Goal: Task Accomplishment & Management: Manage account settings

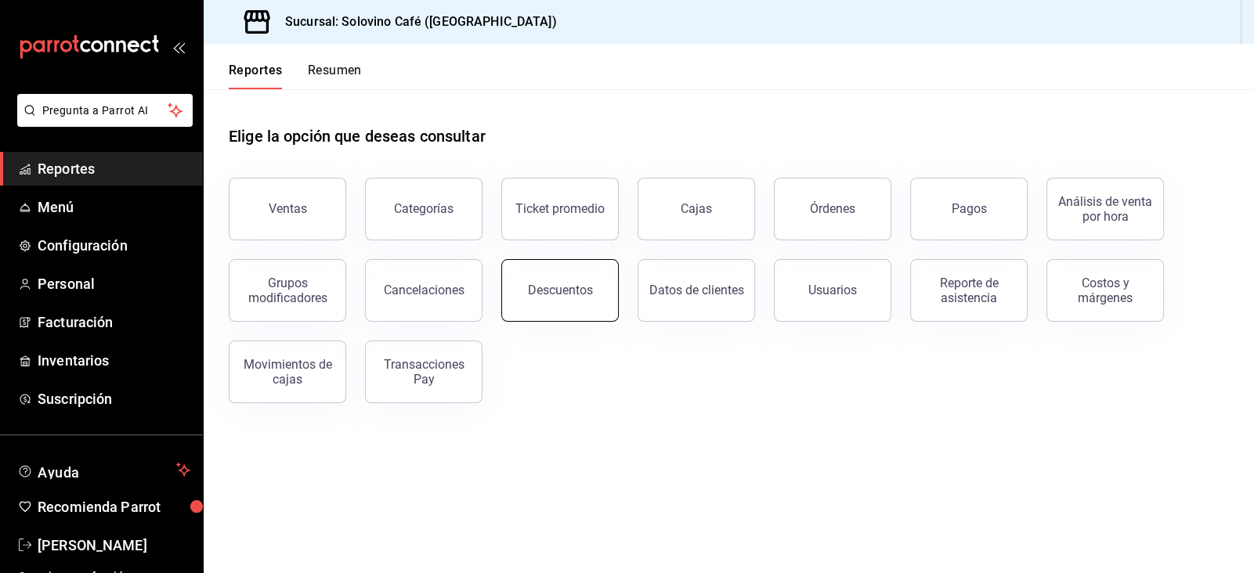
click at [551, 269] on button "Descuentos" at bounding box center [559, 290] width 117 height 63
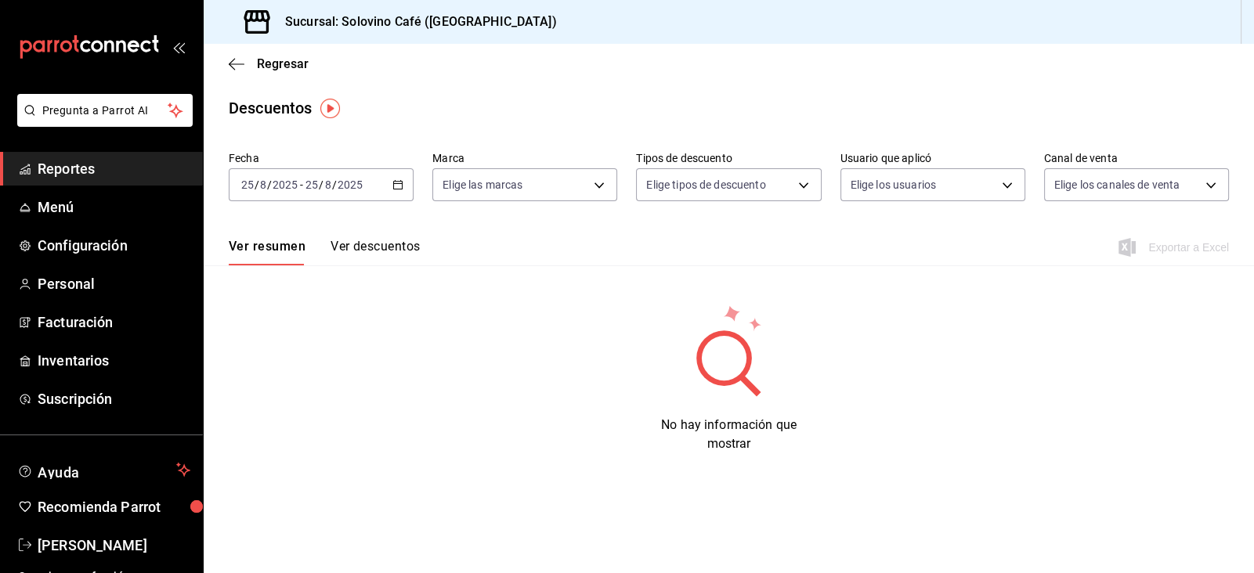
click at [362, 240] on button "Ver descuentos" at bounding box center [374, 252] width 89 height 27
click at [85, 217] on span "Menú" at bounding box center [114, 207] width 153 height 21
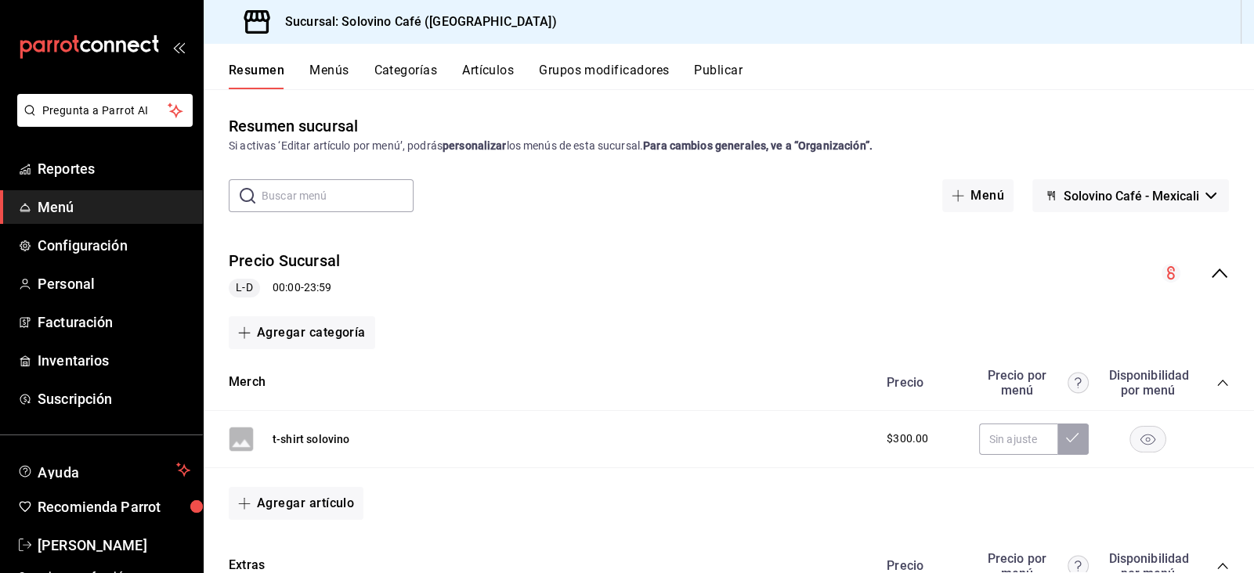
click at [493, 69] on button "Artículos" at bounding box center [488, 76] width 52 height 27
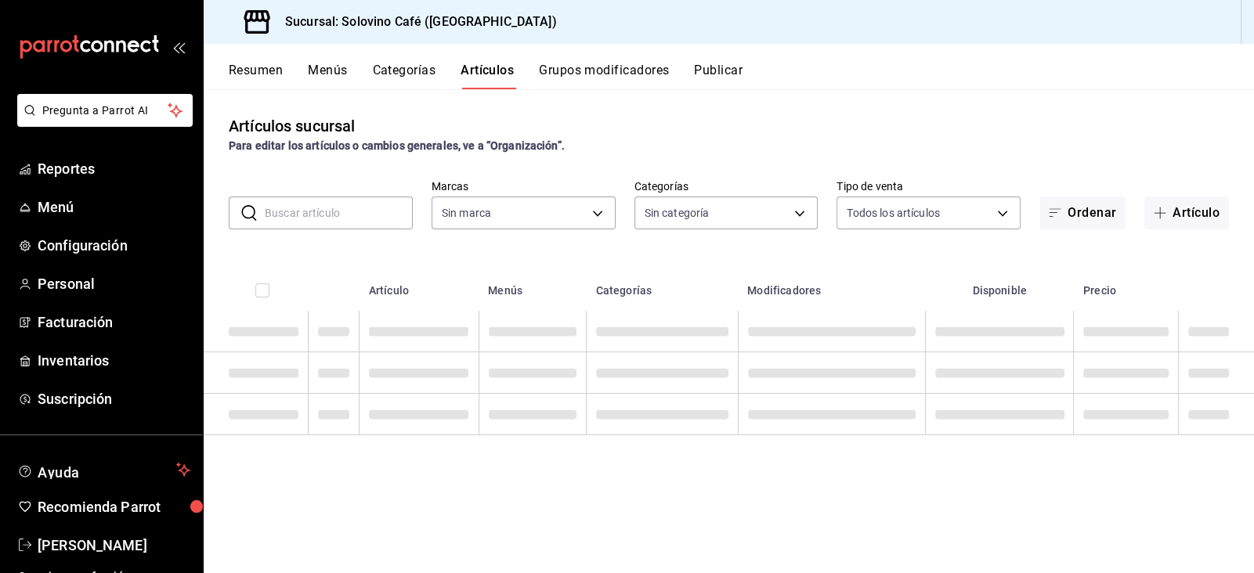
type input "f3d0456f-51cd-406f-9a4c-998ecba20d3e"
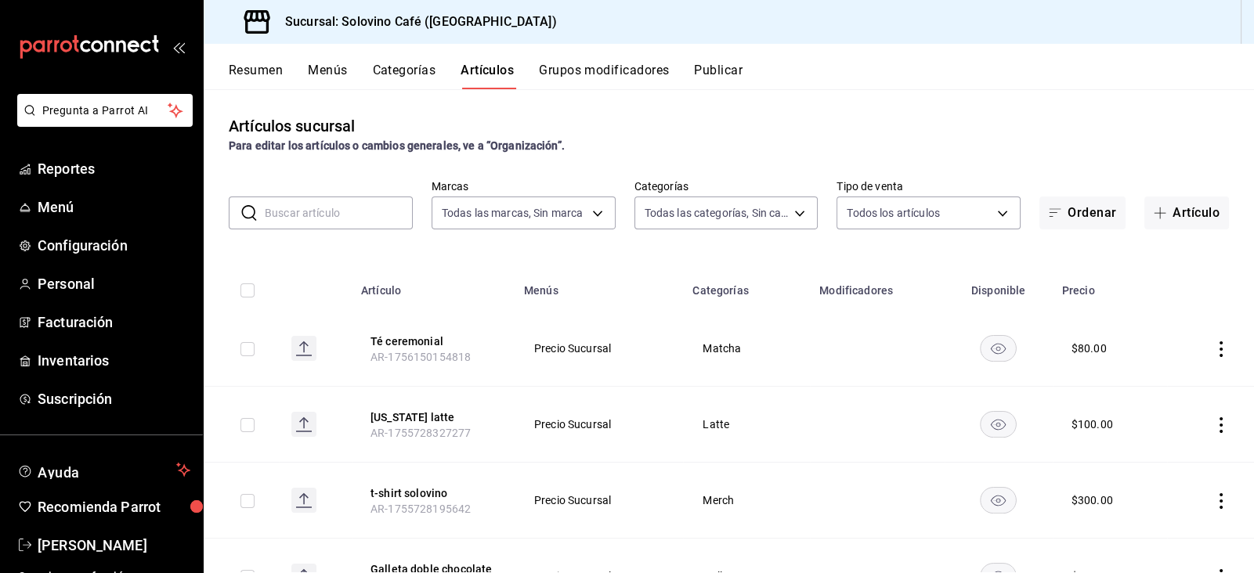
type input "9eec1b57-d20d-4a17-8b76-f1823765e731,befb845d-3f14-44c0-a19f-bd96c6595837,a12d1…"
click at [410, 492] on button "t-shirt solovino" at bounding box center [432, 494] width 125 height 16
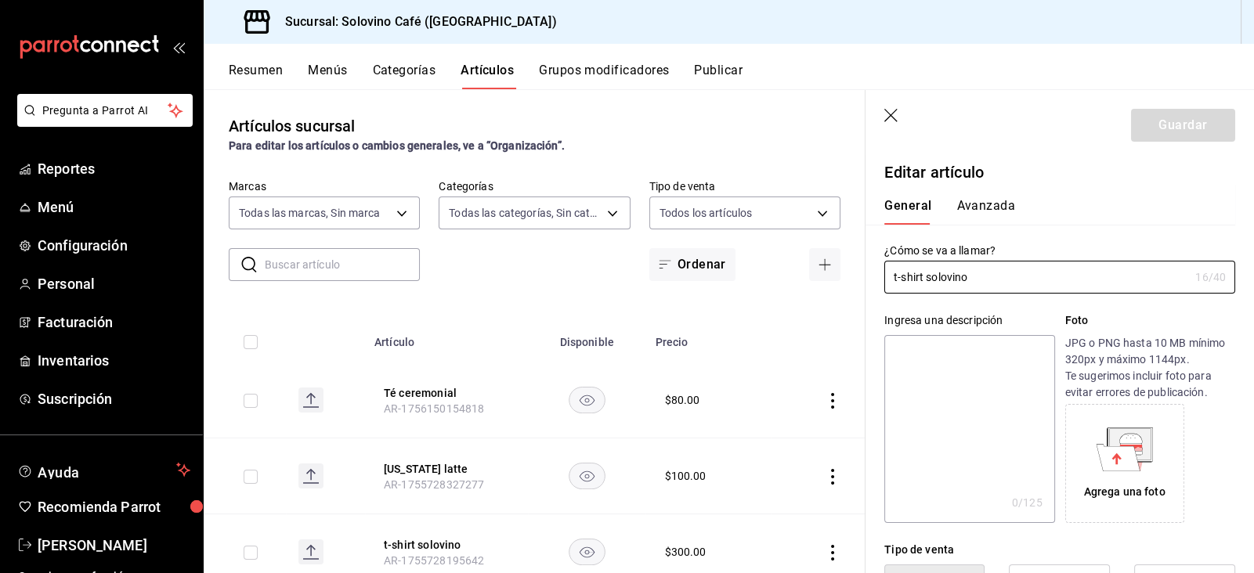
type input "$300.00"
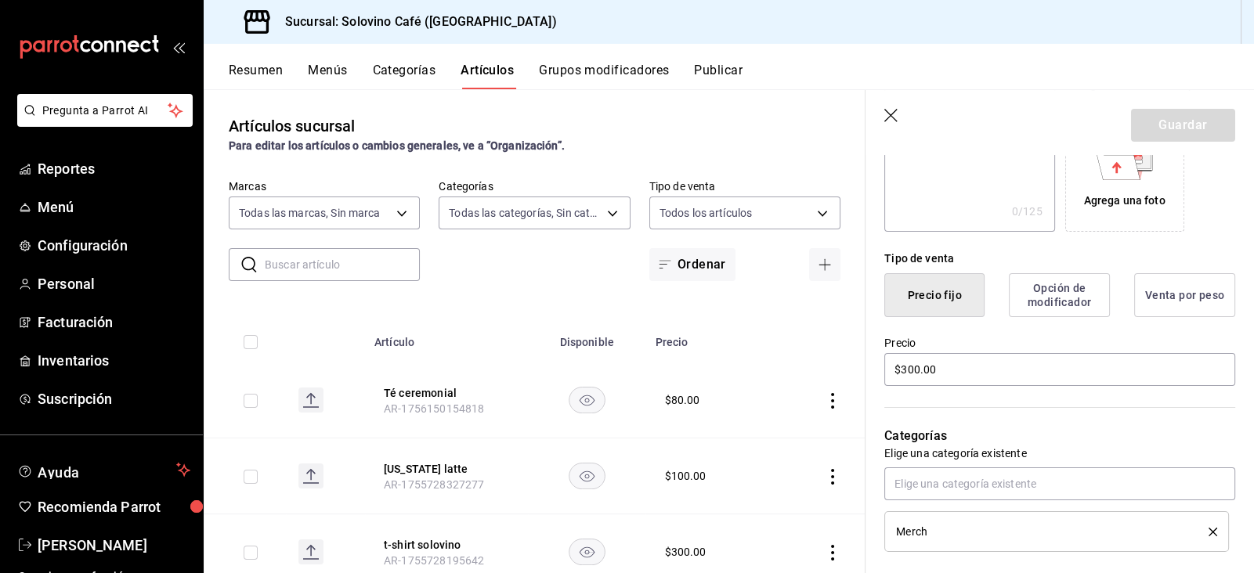
scroll to position [292, 0]
click at [1036, 292] on button "Opción de modificador" at bounding box center [1059, 295] width 101 height 44
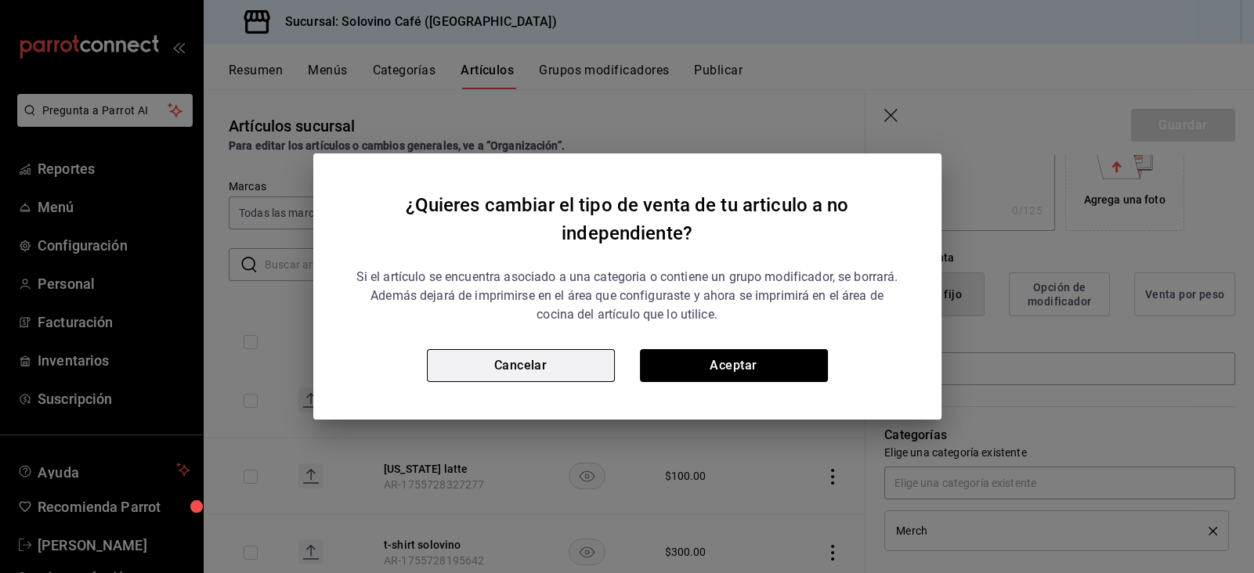
click at [507, 361] on button "Cancelar" at bounding box center [521, 365] width 188 height 33
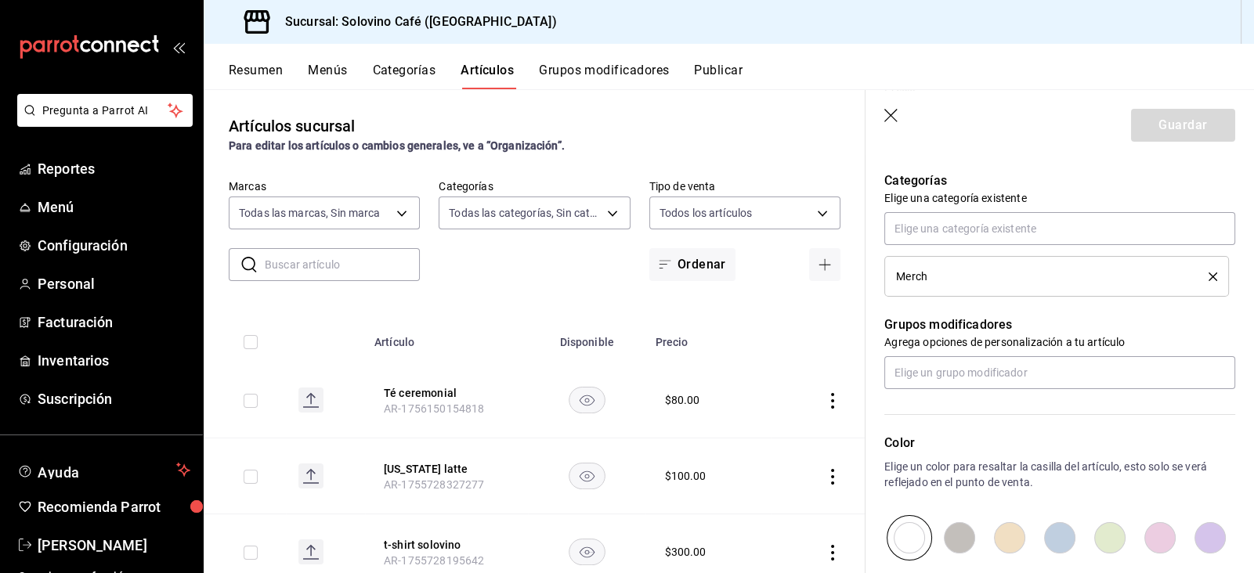
scroll to position [730, 0]
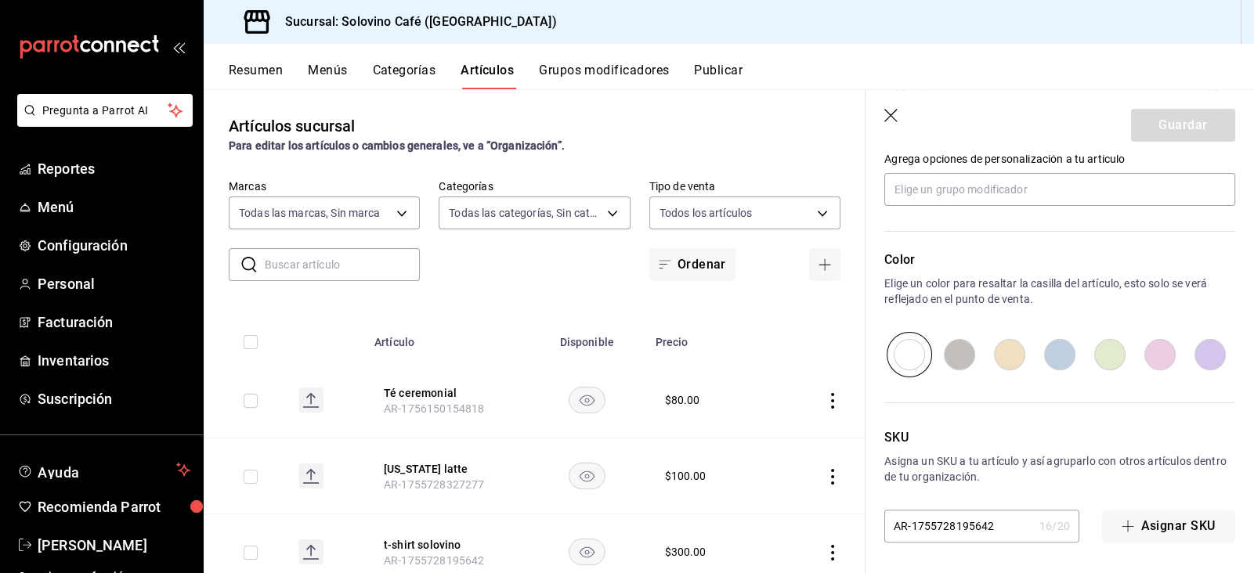
click at [996, 397] on div "SKU Asigna un SKU a tu artículo y así agruparlo con otros artículos dentro de t…" at bounding box center [1050, 459] width 370 height 165
click at [61, 208] on span "Menú" at bounding box center [114, 207] width 153 height 21
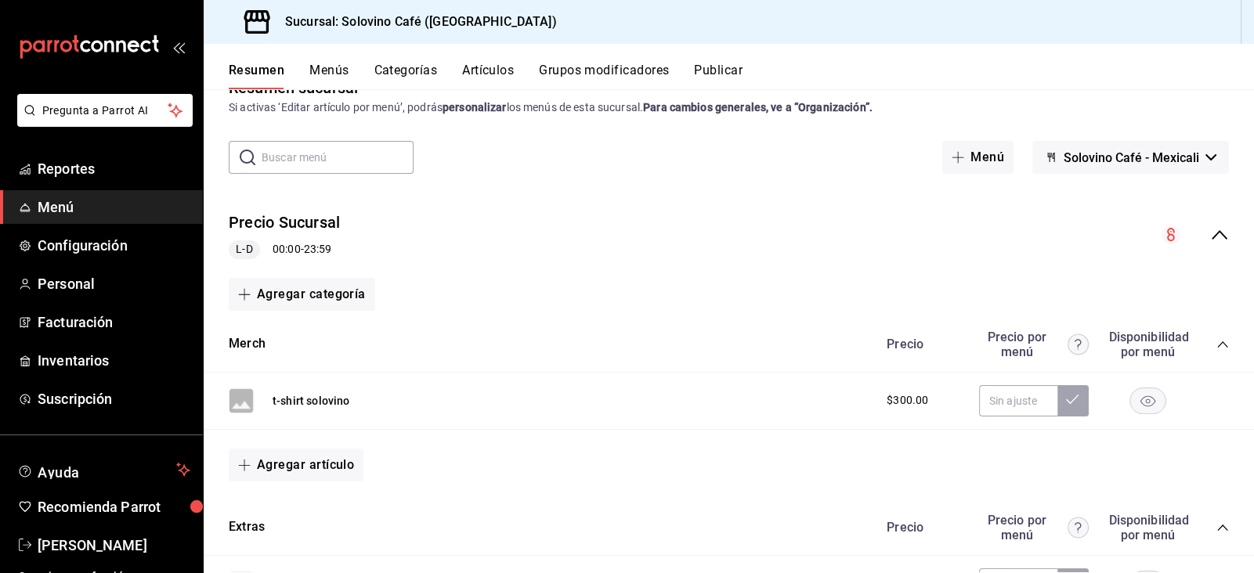
scroll to position [46, 0]
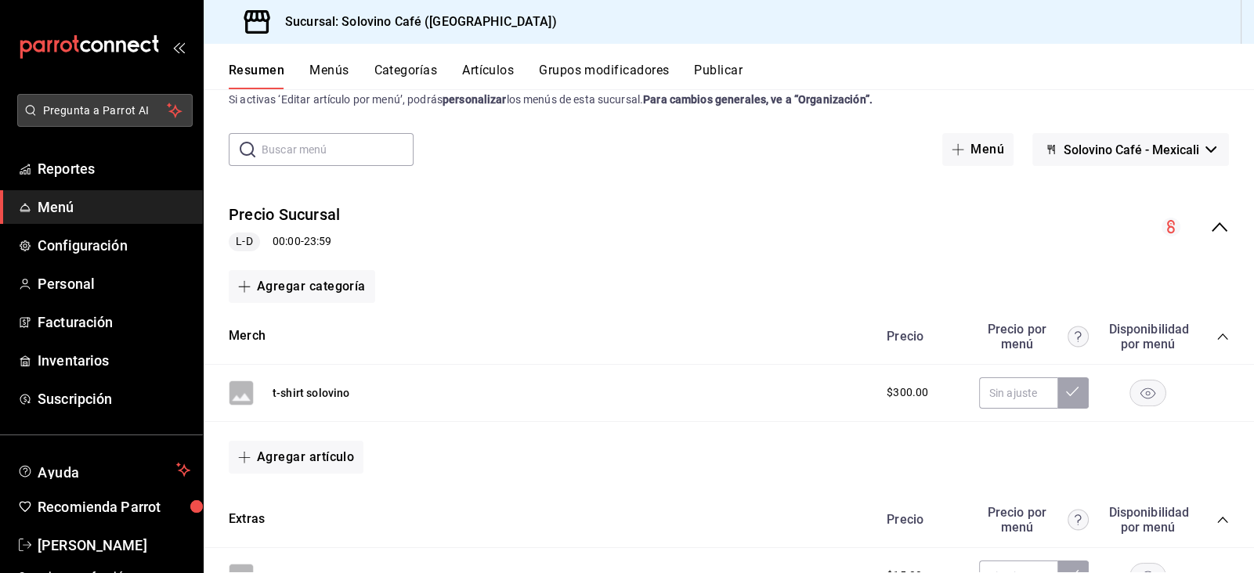
click at [86, 103] on span "Pregunta a Parrot AI" at bounding box center [105, 111] width 125 height 16
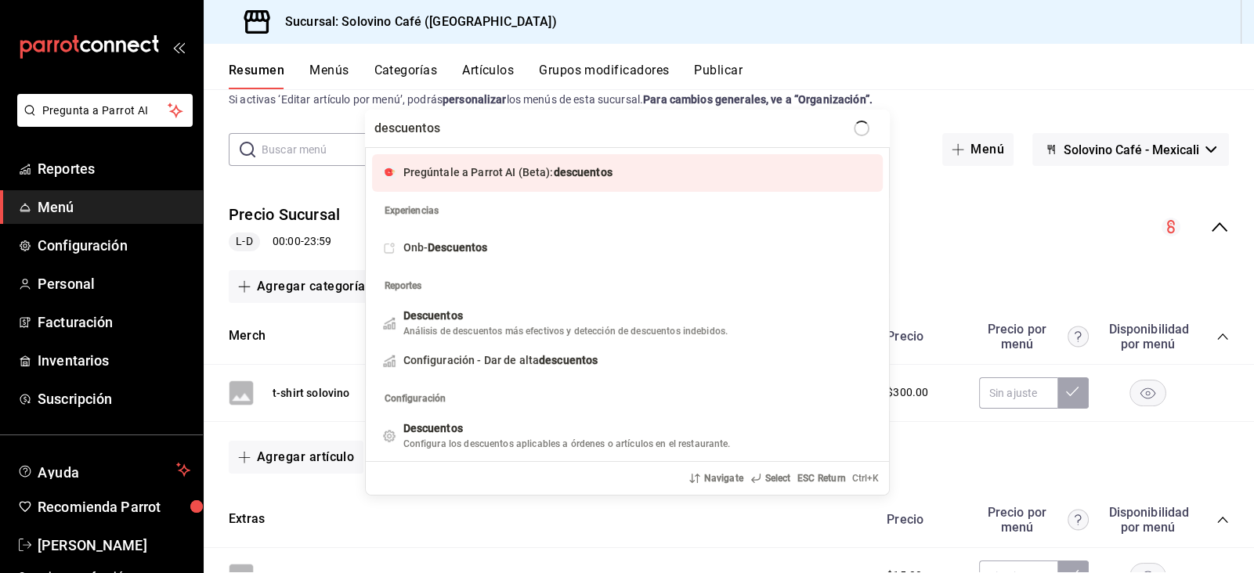
type input "descuentos"
click at [557, 178] on span "descuentos" at bounding box center [582, 172] width 59 height 13
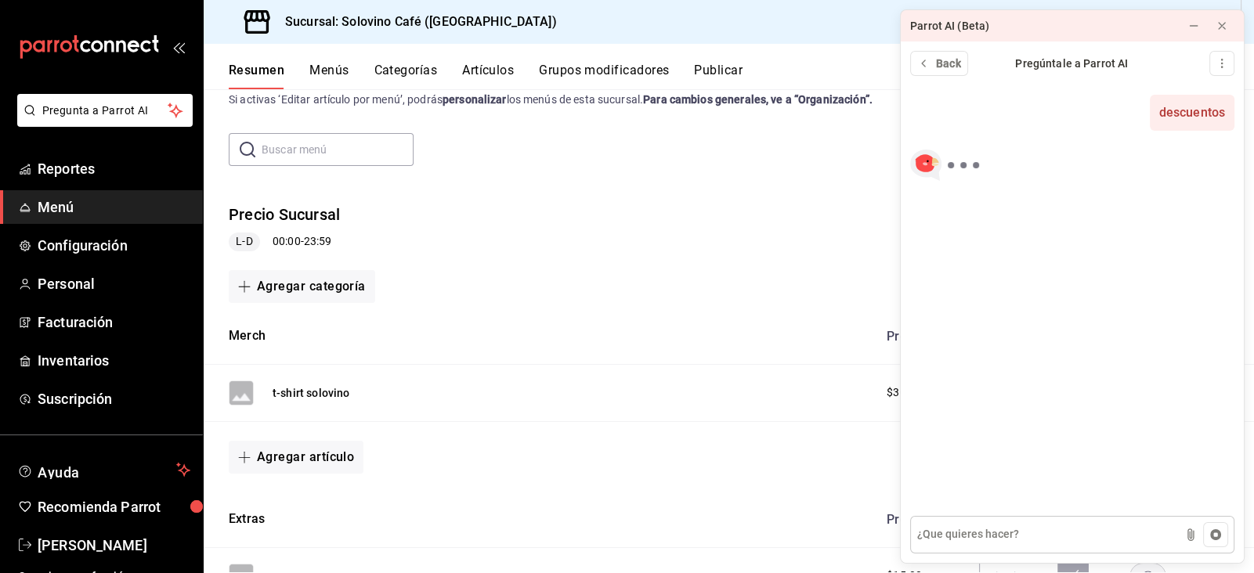
click at [1017, 529] on textarea at bounding box center [1072, 535] width 324 height 38
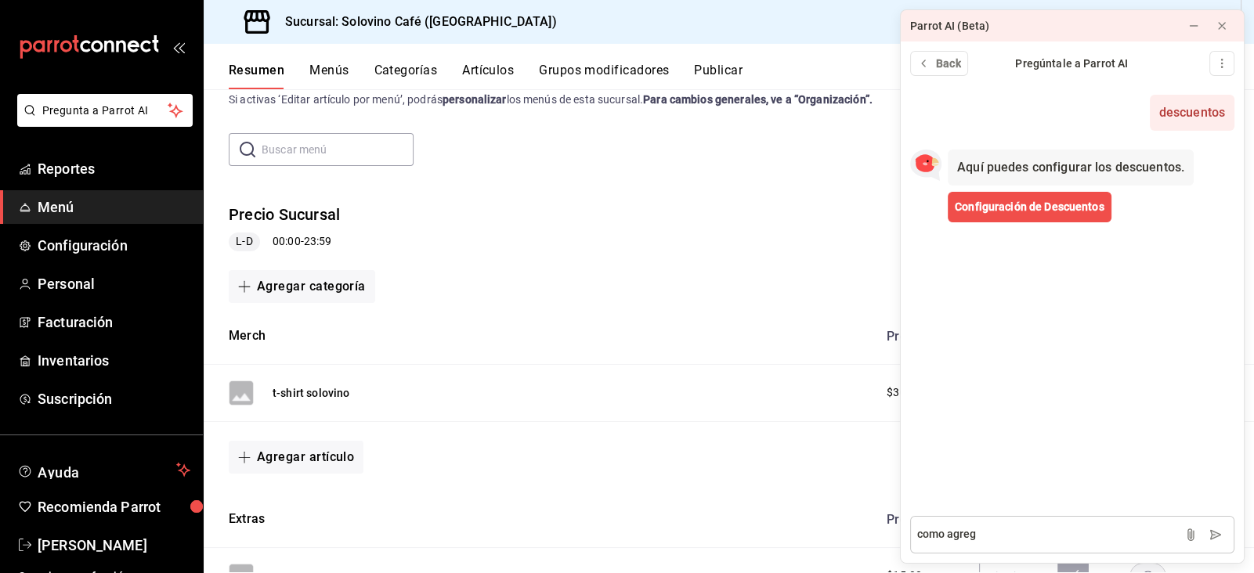
type textarea "como agregi"
click at [1027, 208] on span "Configuración de Descuentos" at bounding box center [1030, 207] width 150 height 16
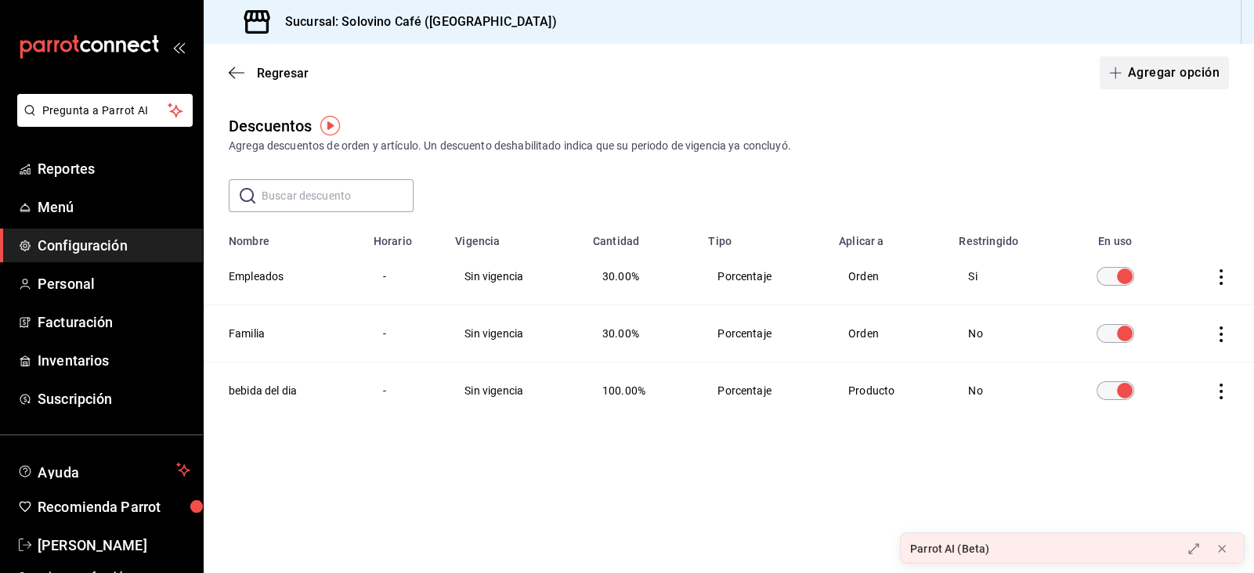
click at [1154, 84] on button "Agregar opción" at bounding box center [1164, 72] width 129 height 33
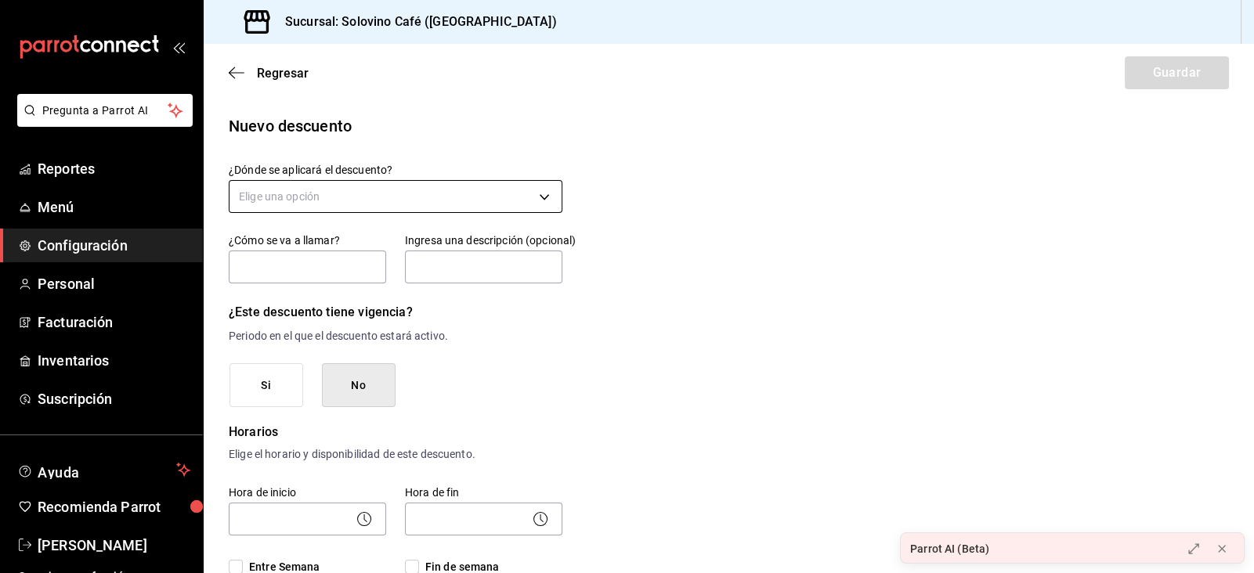
click at [327, 198] on body "Pregunta a Parrot AI Reportes Menú Configuración Personal Facturación Inventari…" at bounding box center [627, 286] width 1254 height 573
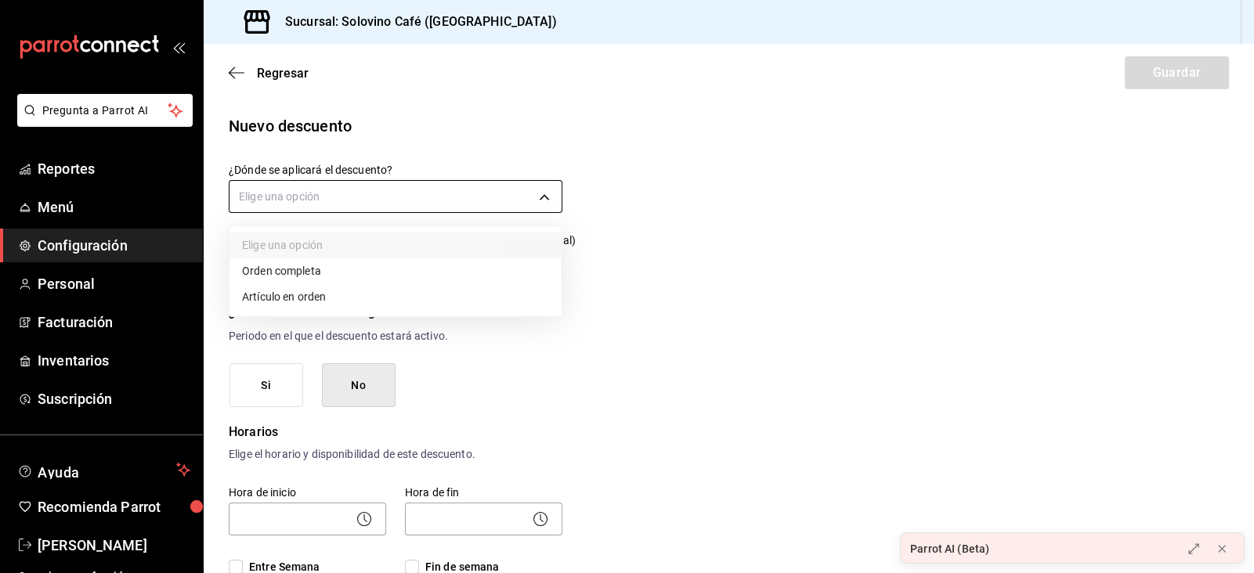
click at [327, 198] on div at bounding box center [627, 286] width 1254 height 573
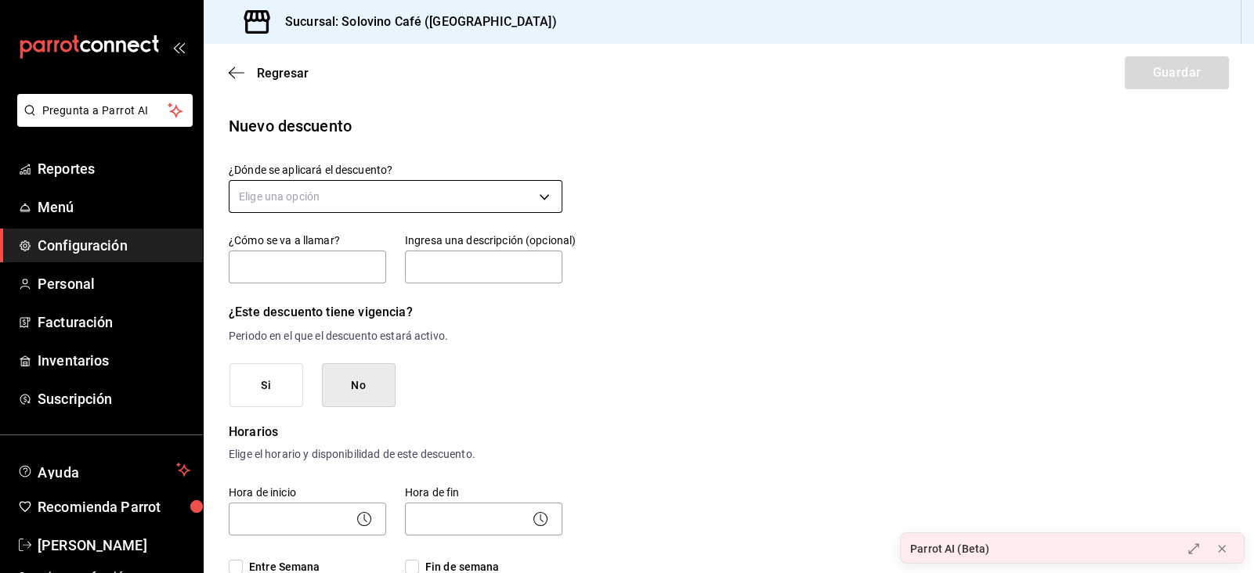
click at [327, 198] on body "Pregunta a Parrot AI Reportes Menú Configuración Personal Facturación Inventari…" at bounding box center [627, 286] width 1254 height 573
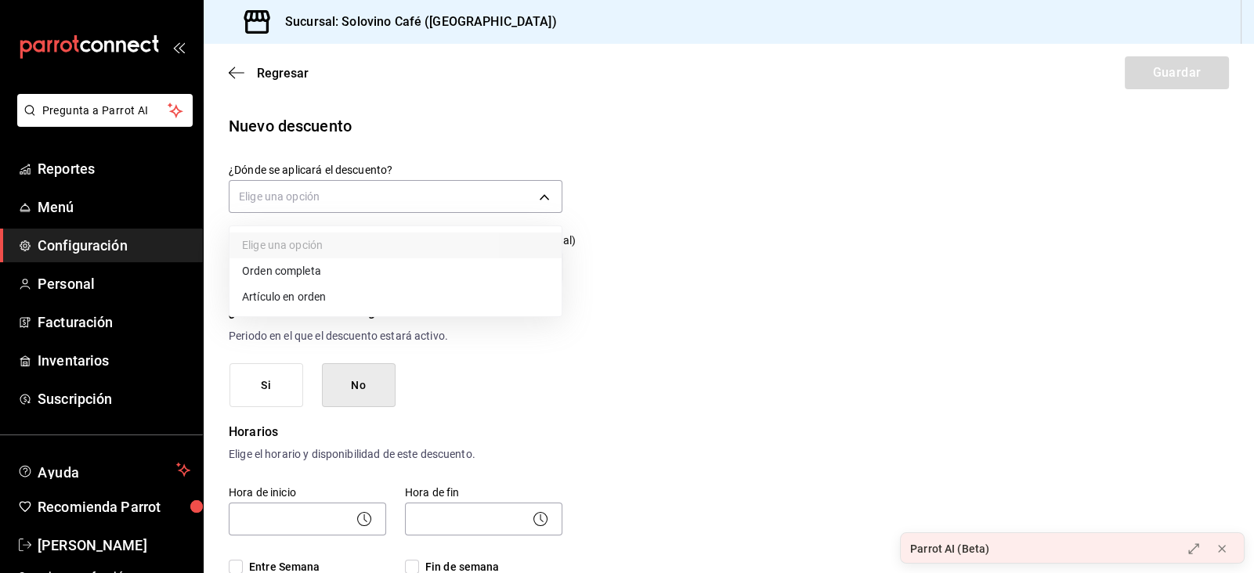
click at [580, 323] on div at bounding box center [627, 286] width 1254 height 573
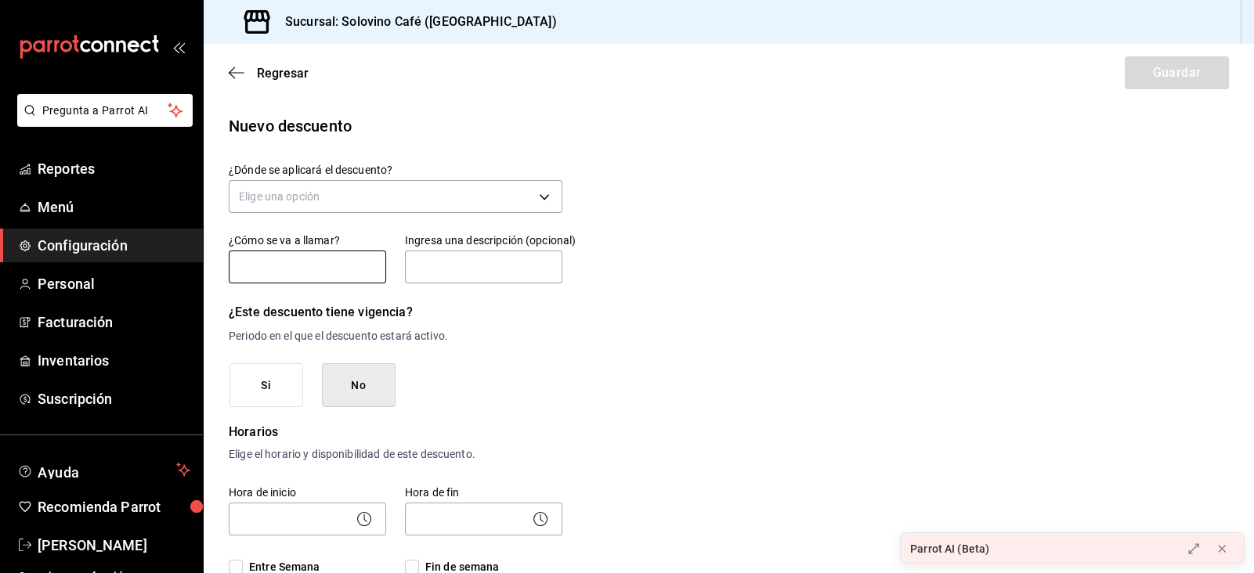
click at [272, 267] on input "text" at bounding box center [307, 267] width 157 height 33
type input "Descuento t-shirt empleados"
click at [445, 259] on input "text" at bounding box center [483, 267] width 157 height 33
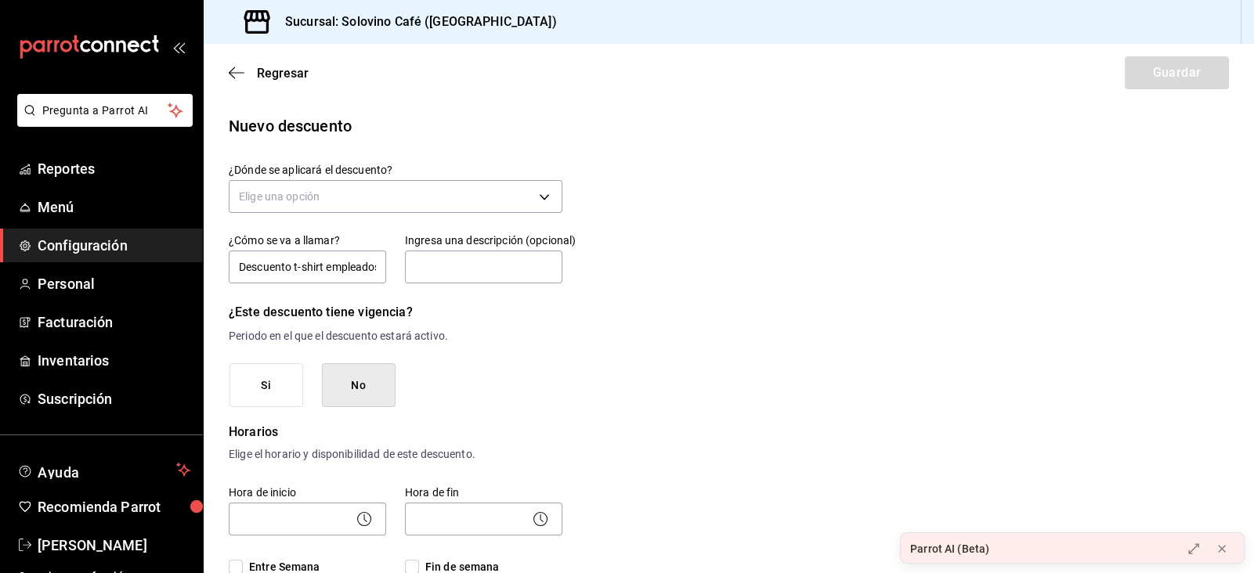
click at [345, 388] on button "No" at bounding box center [359, 385] width 74 height 45
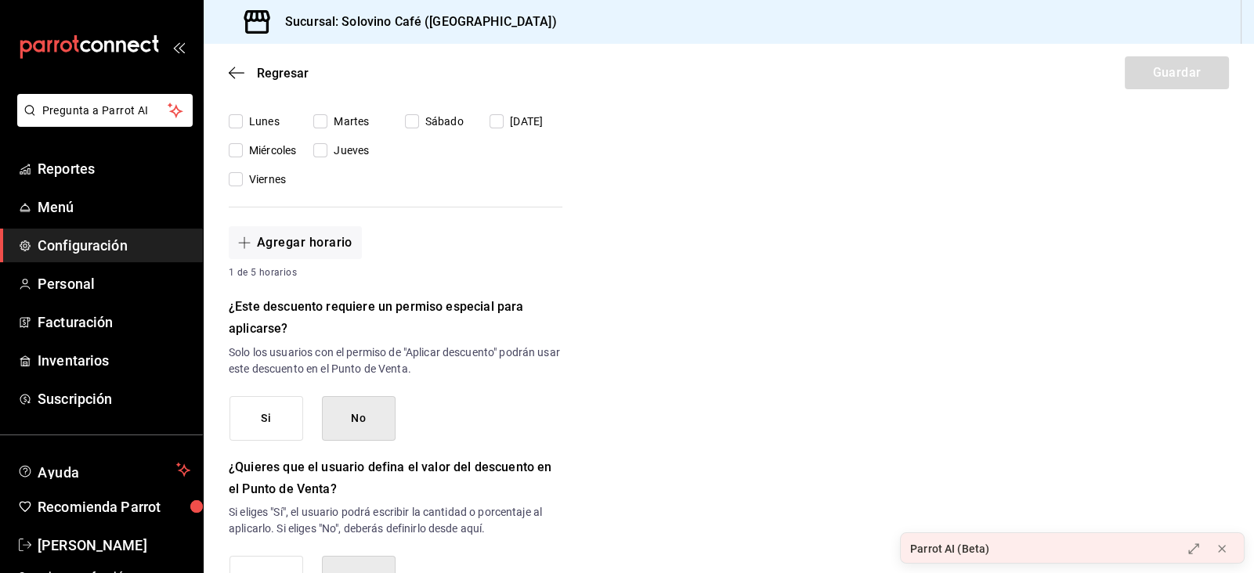
scroll to position [485, 0]
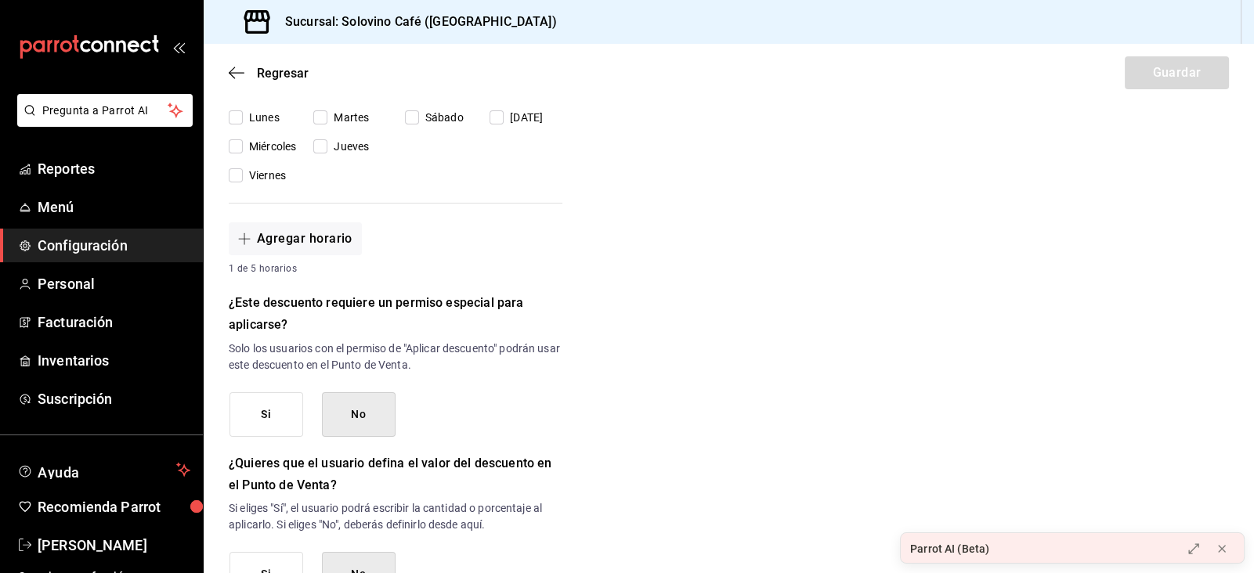
click at [300, 428] on button "Si" at bounding box center [266, 414] width 74 height 45
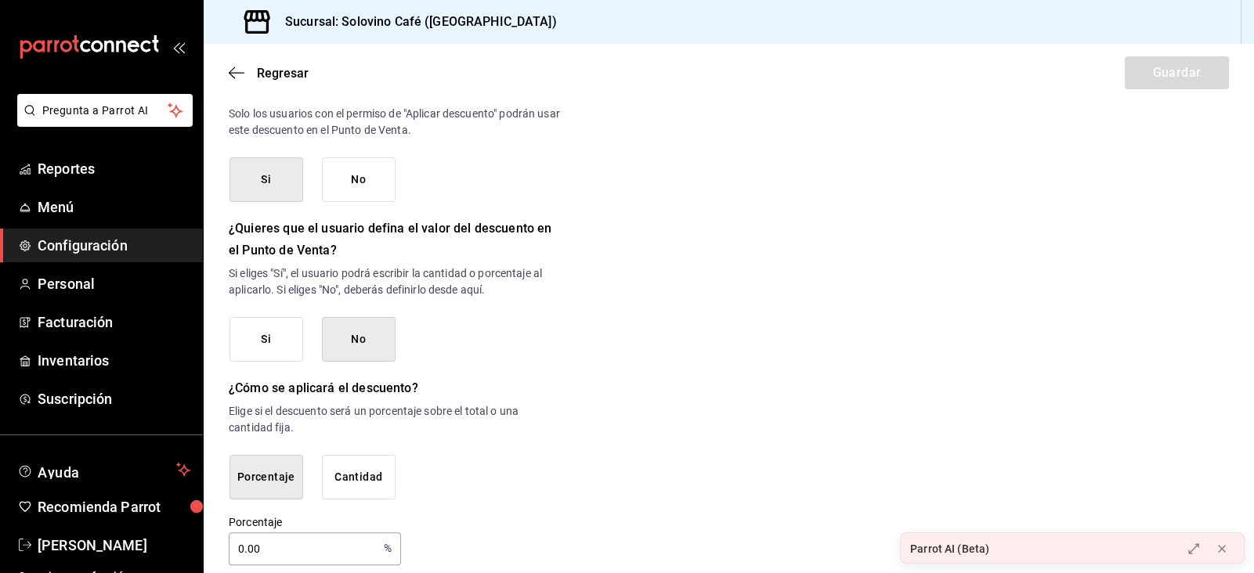
scroll to position [722, 0]
drag, startPoint x: 309, startPoint y: 225, endPoint x: 348, endPoint y: 232, distance: 39.0
click at [348, 232] on h6 "¿Quieres que el usuario defina el valor del descuento en el Punto de Venta?" at bounding box center [396, 237] width 334 height 44
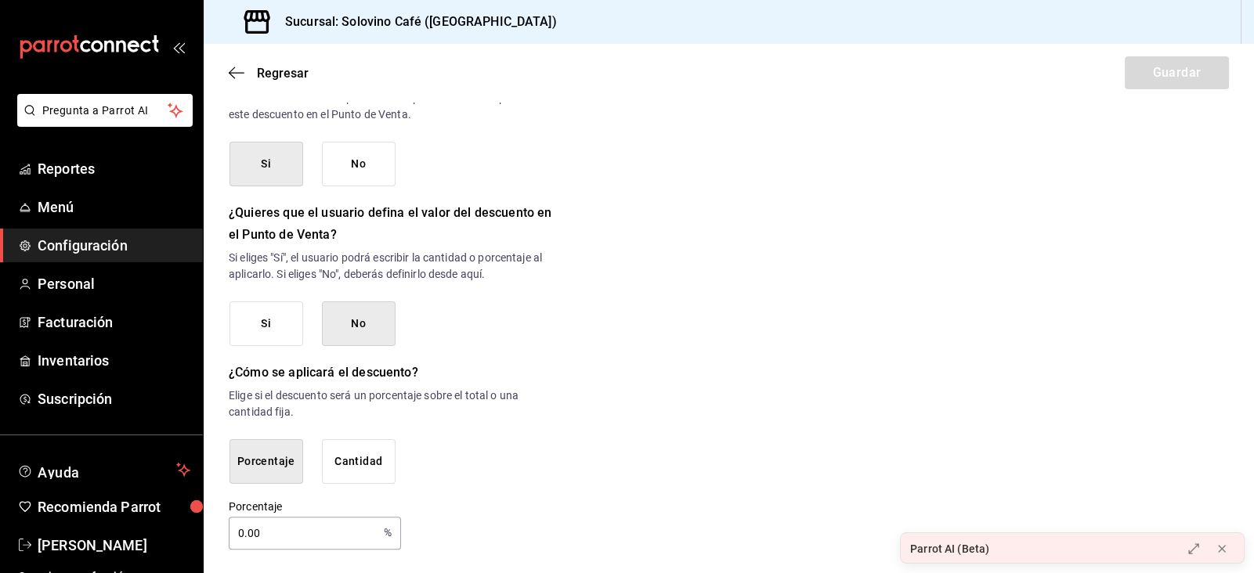
click at [280, 536] on input "0.00" at bounding box center [303, 533] width 149 height 31
type input "0"
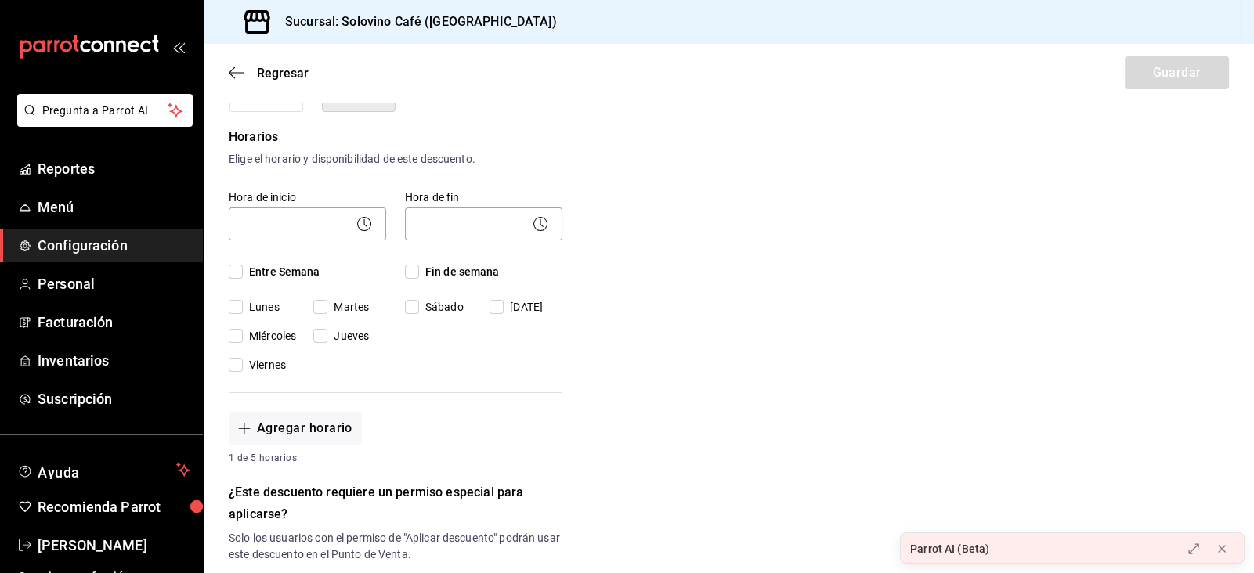
scroll to position [294, 0]
type input "53"
click at [237, 272] on input "Entre Semana" at bounding box center [236, 273] width 14 height 14
checkbox input "true"
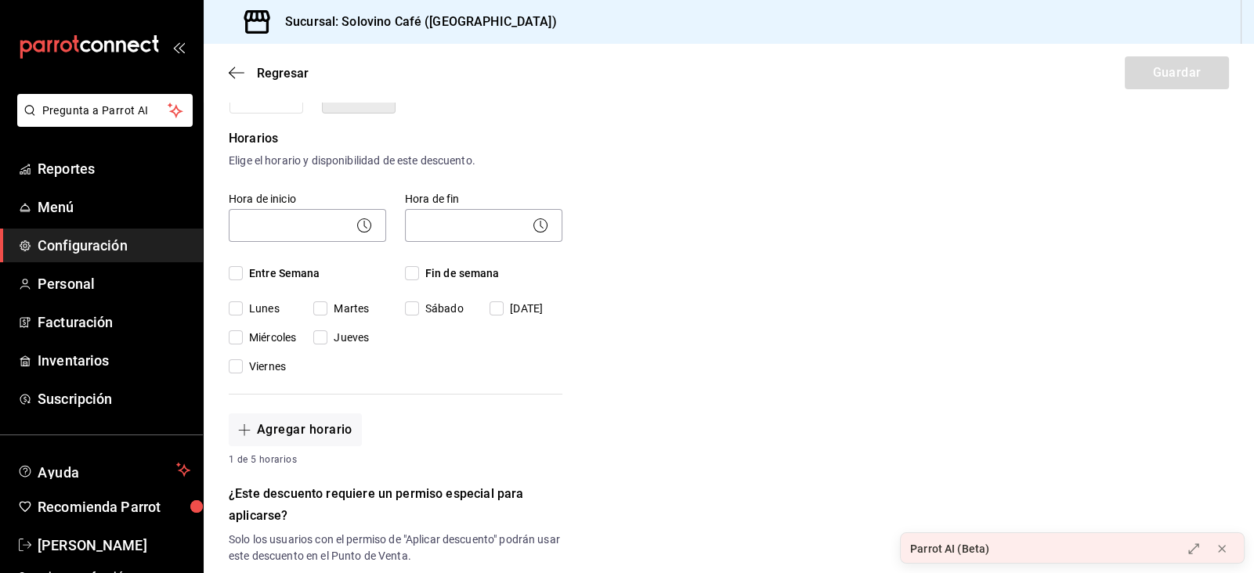
checkbox input "true"
click at [414, 267] on input "Fin de semana" at bounding box center [412, 273] width 14 height 14
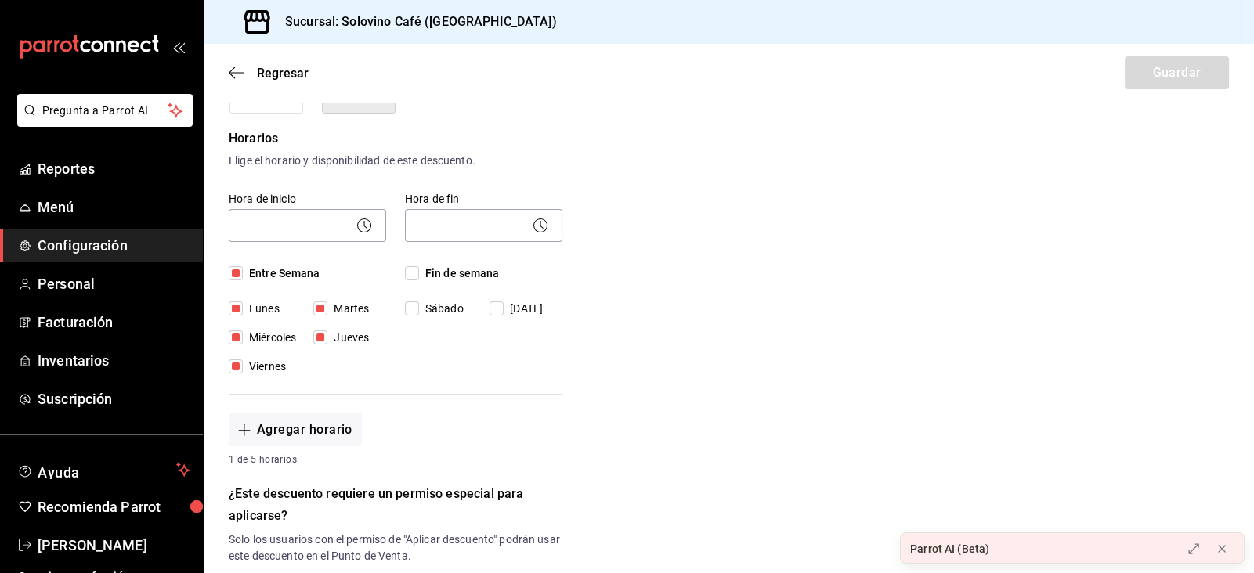
checkbox input "true"
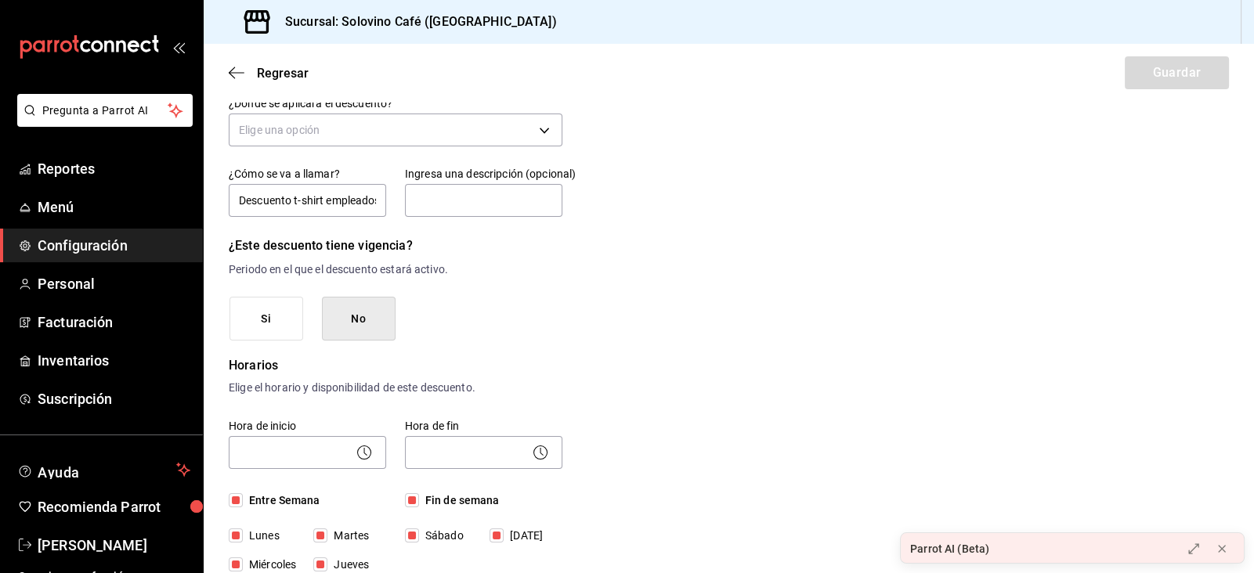
scroll to position [0, 0]
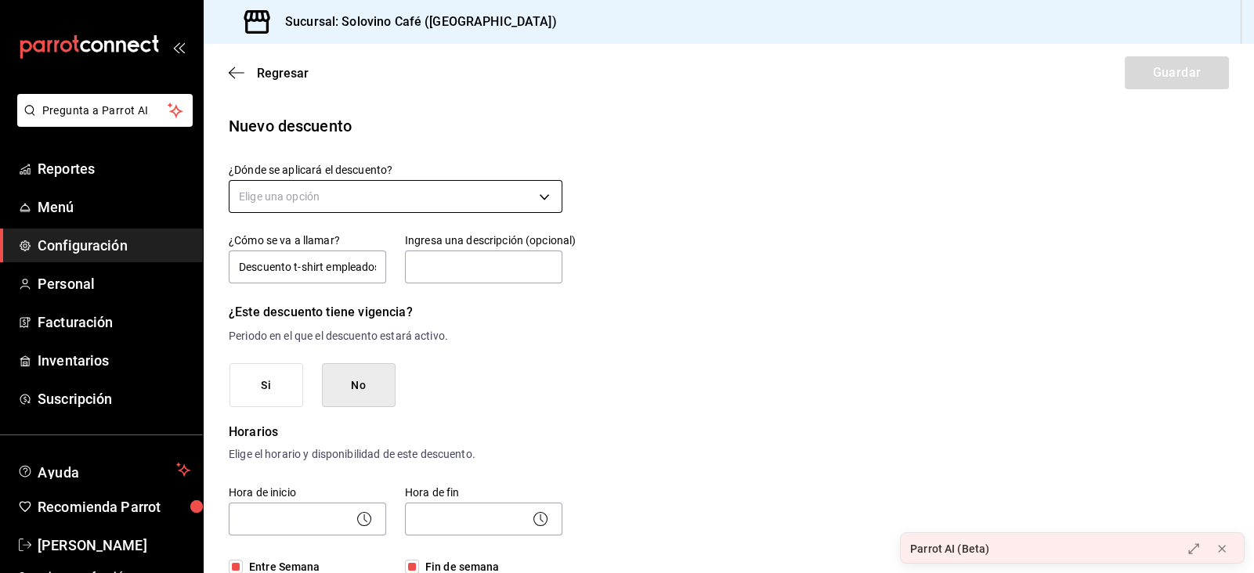
click at [381, 204] on body "Pregunta a Parrot AI Reportes Menú Configuración Personal Facturación Inventari…" at bounding box center [627, 286] width 1254 height 573
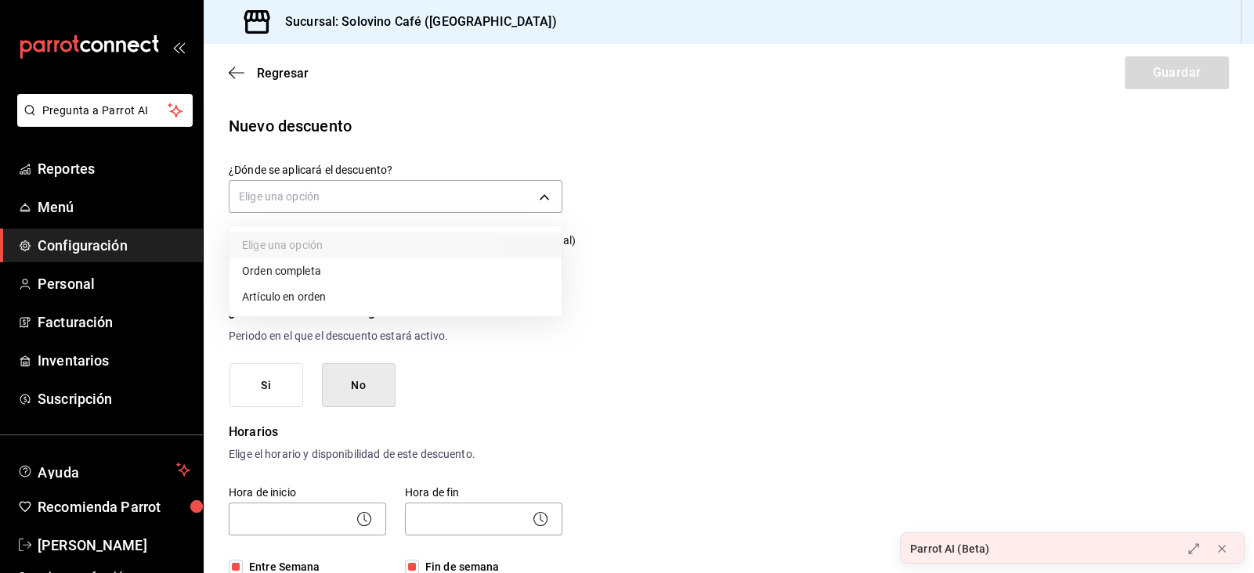
click at [283, 314] on ul "Elige una opción Orden completa Artículo en orden" at bounding box center [395, 271] width 332 height 90
click at [277, 302] on li "Artículo en orden" at bounding box center [395, 297] width 332 height 26
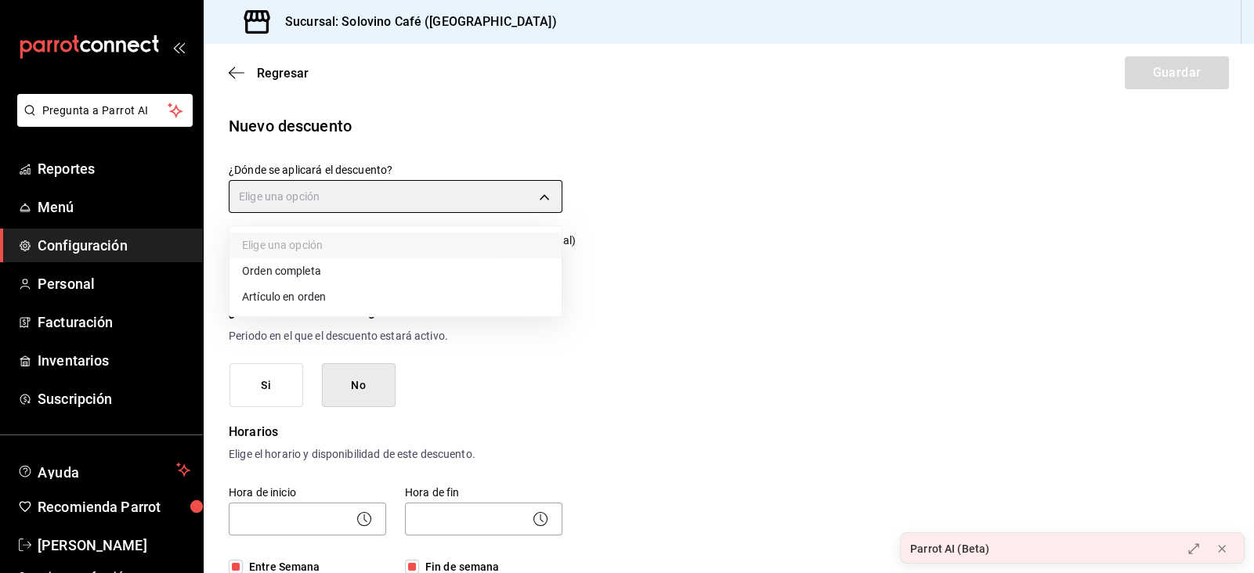
type input "ORDER_ITEM"
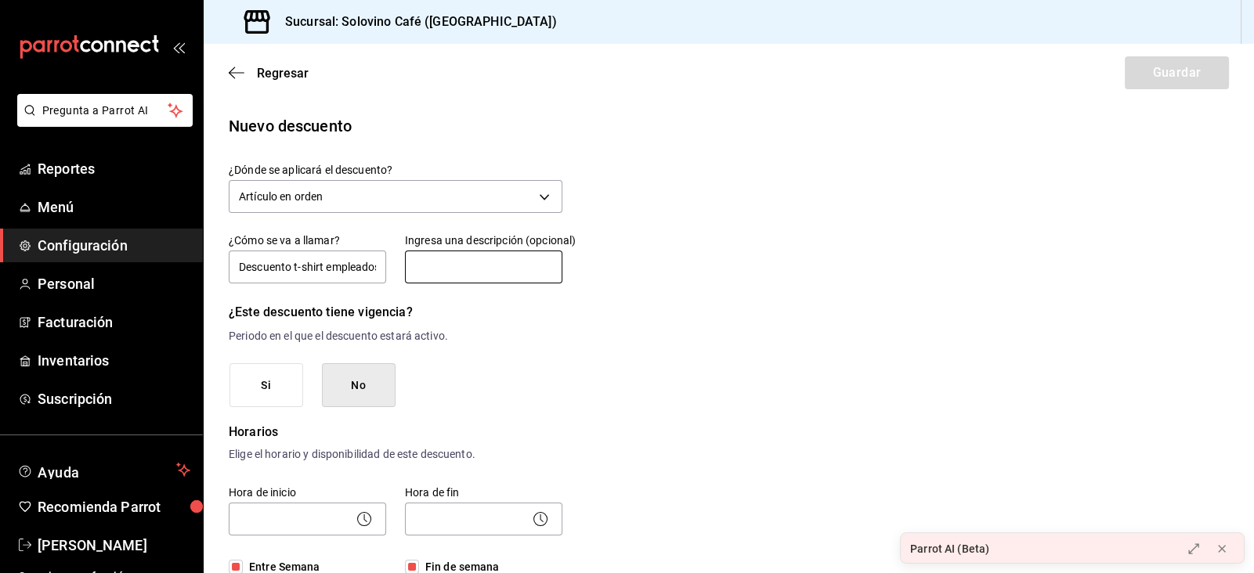
click at [468, 268] on input "text" at bounding box center [483, 267] width 157 height 33
click at [411, 181] on body "Pregunta a Parrot AI Reportes Menú Configuración Personal Facturación Inventari…" at bounding box center [627, 286] width 1254 height 573
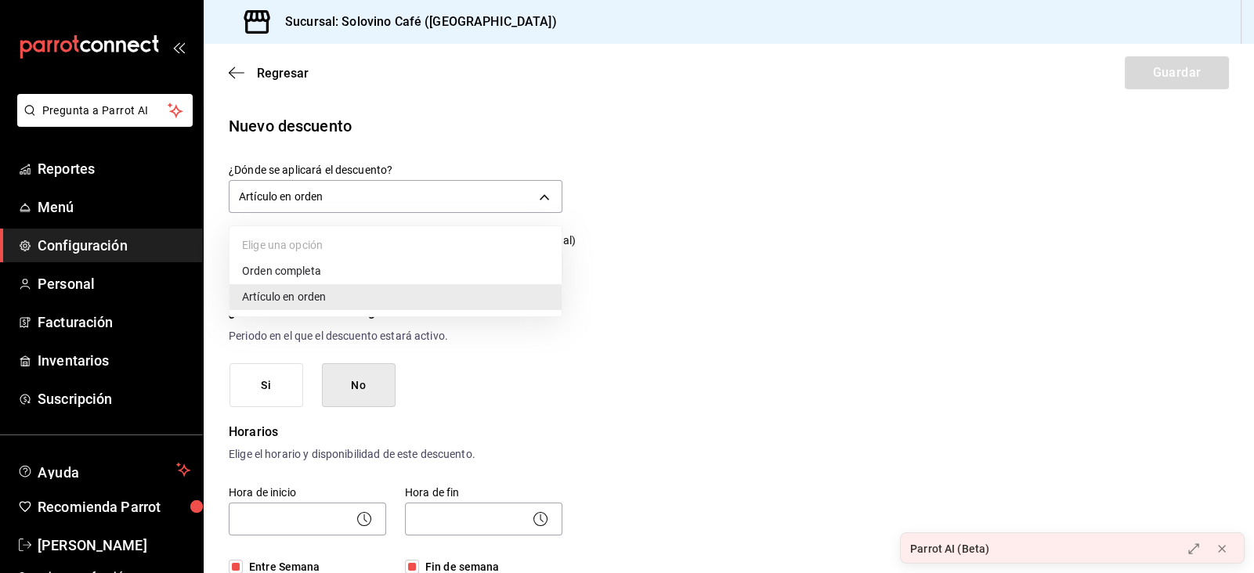
click at [306, 303] on li "Artículo en orden" at bounding box center [395, 297] width 332 height 26
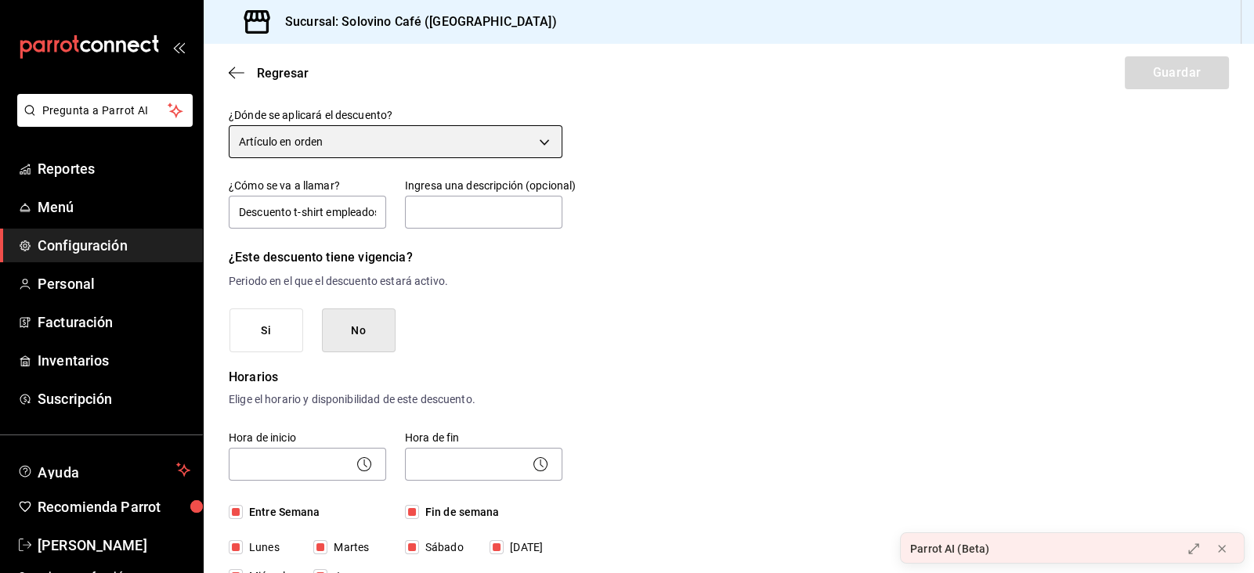
scroll to position [59, 0]
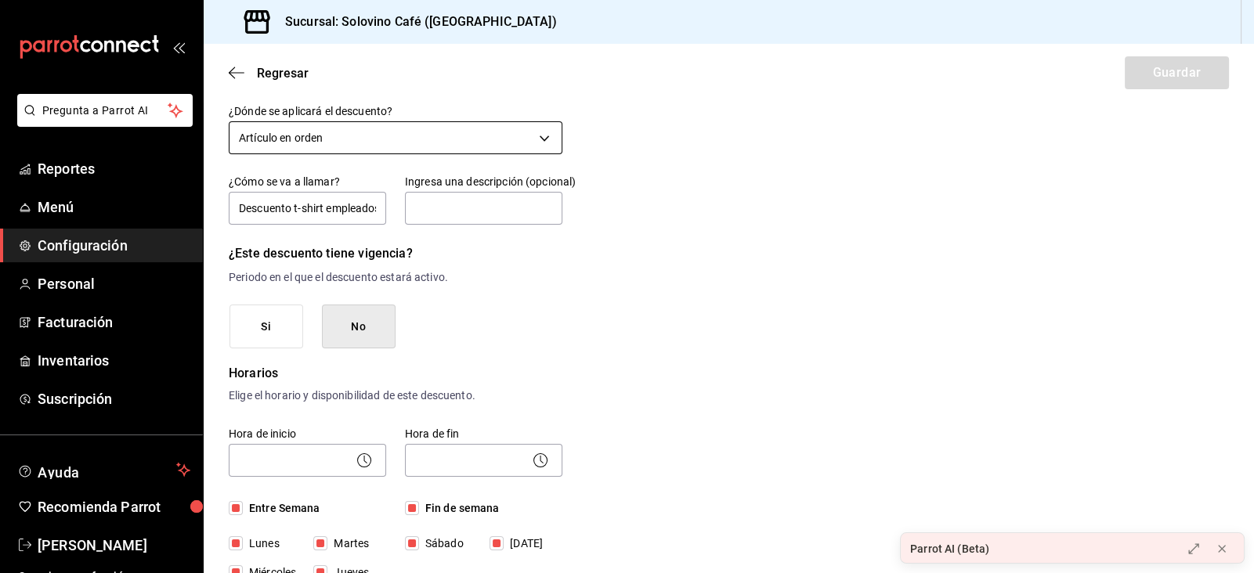
click at [539, 130] on body "Pregunta a Parrot AI Reportes Menú Configuración Personal Facturación Inventari…" at bounding box center [627, 286] width 1254 height 573
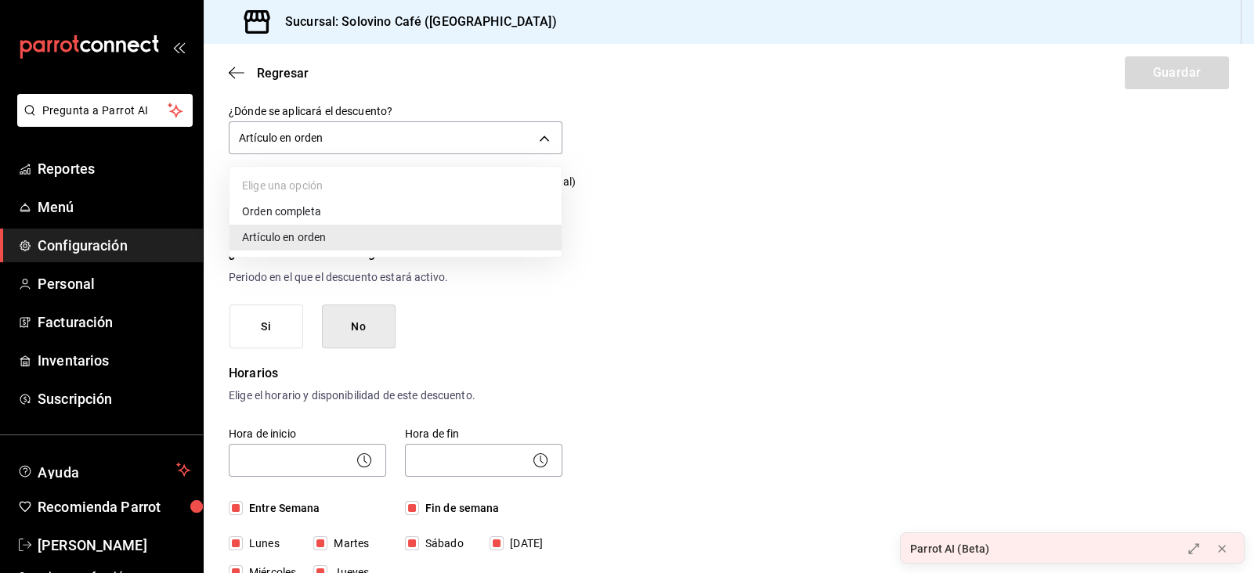
click at [491, 229] on li "Artículo en orden" at bounding box center [395, 238] width 332 height 26
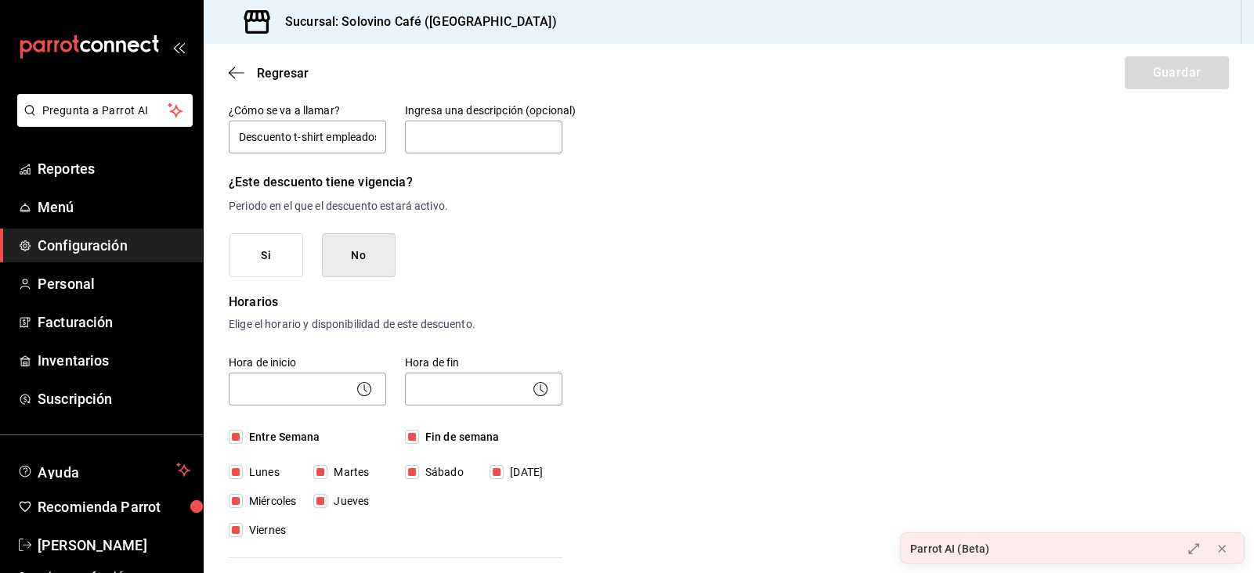
scroll to position [168, 0]
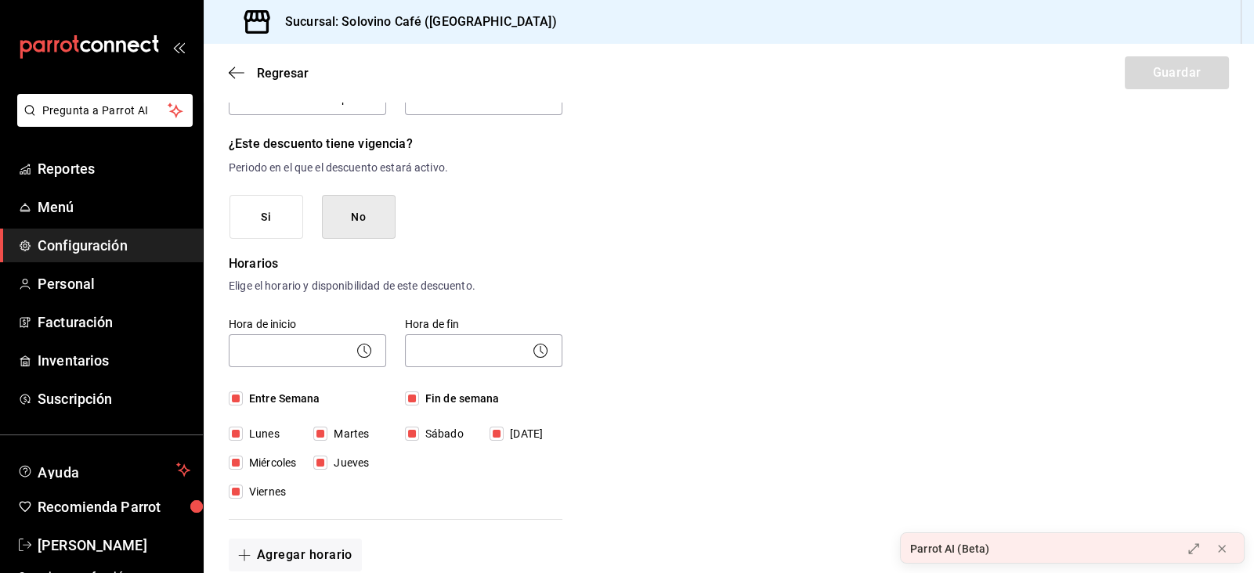
click at [363, 354] on icon at bounding box center [364, 350] width 19 height 19
click at [327, 352] on body "Pregunta a Parrot AI Reportes Menú Configuración Personal Facturación Inventari…" at bounding box center [627, 286] width 1254 height 573
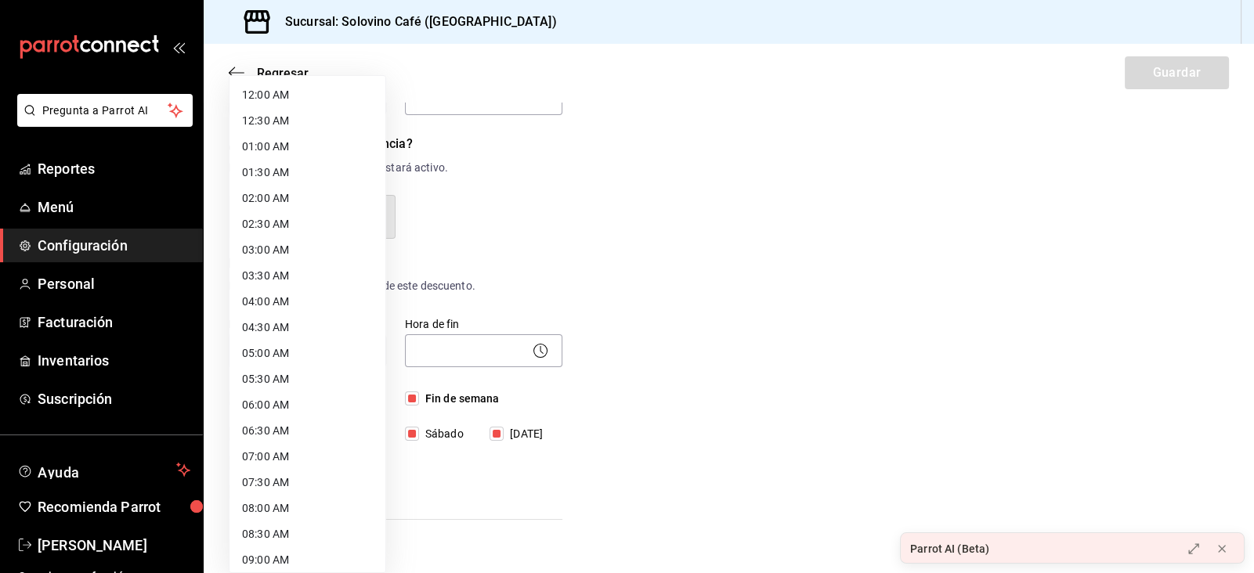
click at [732, 365] on div at bounding box center [627, 286] width 1254 height 573
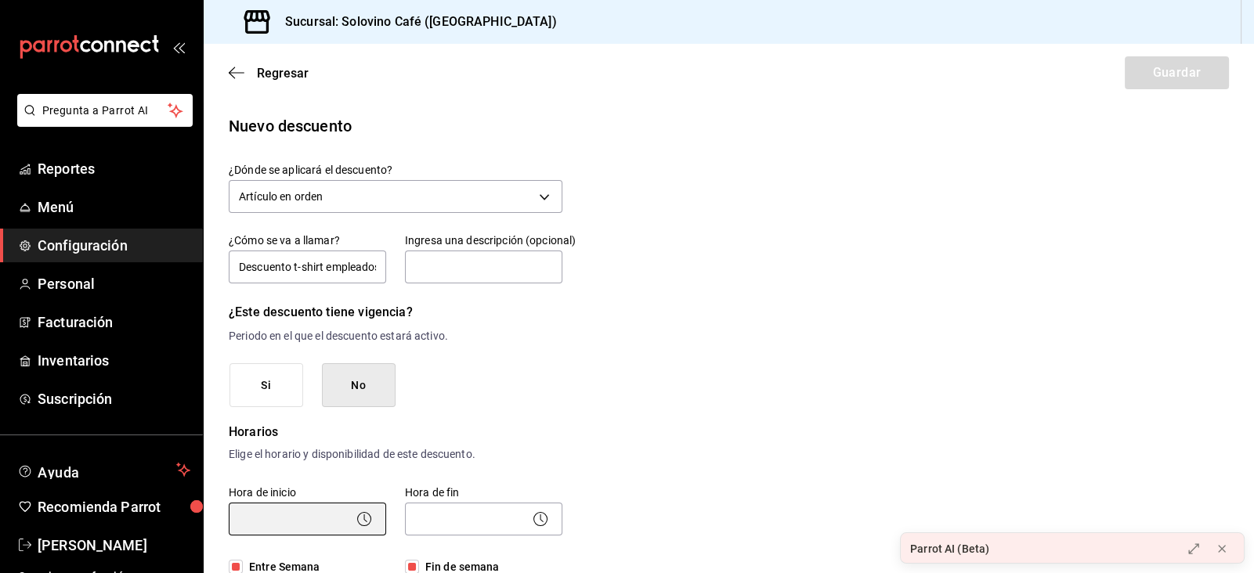
scroll to position [0, 0]
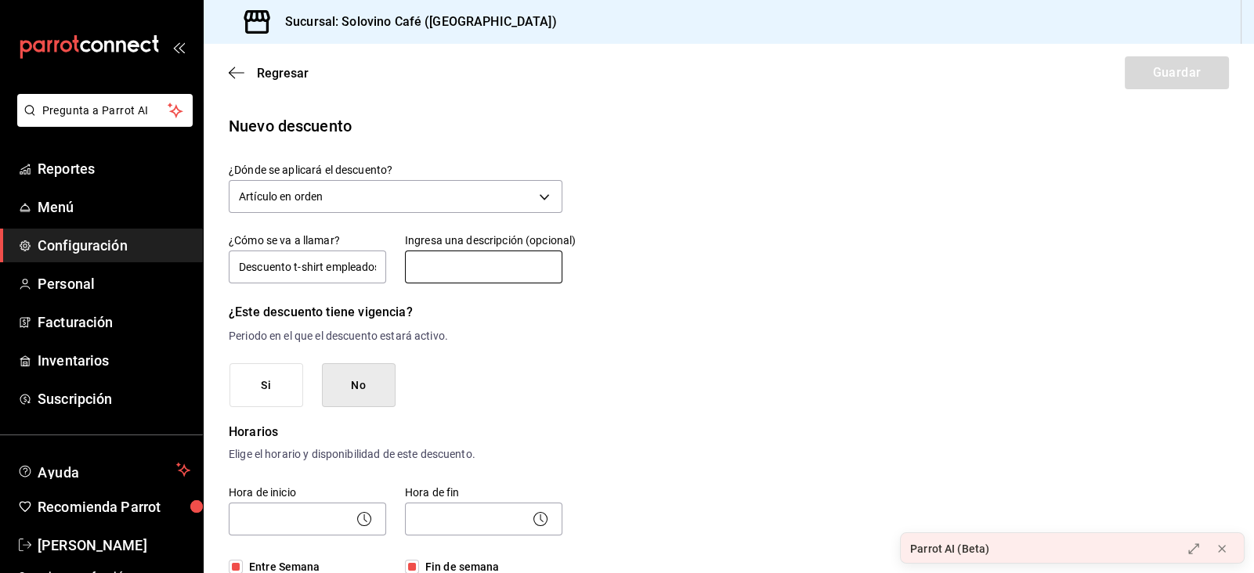
click at [448, 261] on input "text" at bounding box center [483, 267] width 157 height 33
click at [420, 267] on input "text" at bounding box center [483, 267] width 157 height 33
click at [540, 203] on body "Pregunta a Parrot AI Reportes Menú Configuración Personal Facturación Inventari…" at bounding box center [627, 286] width 1254 height 573
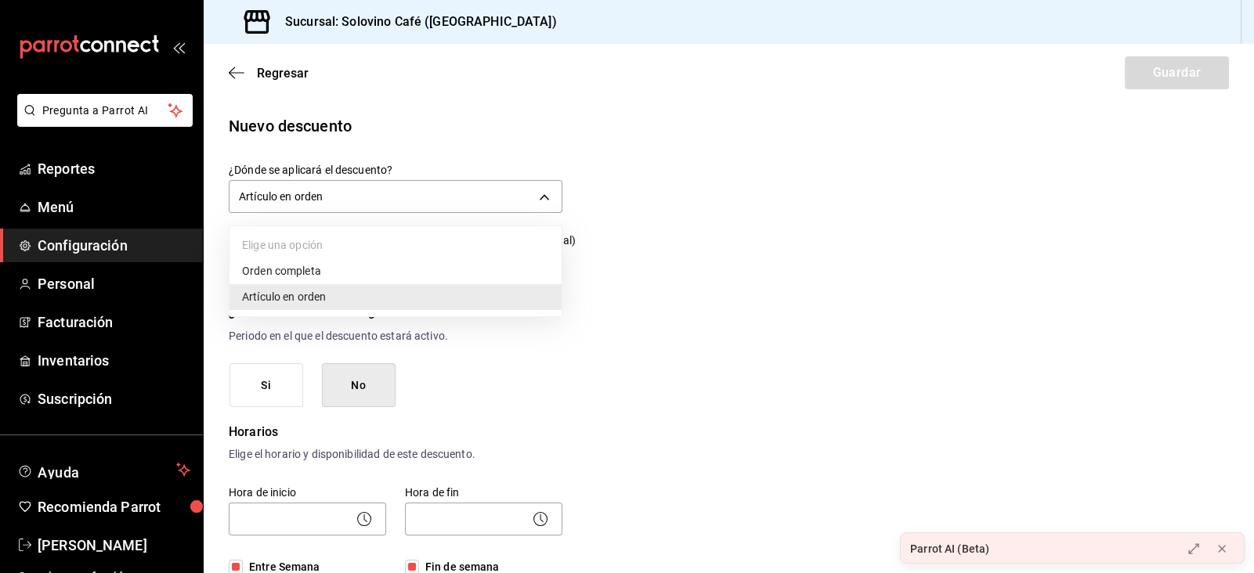
click at [420, 287] on li "Artículo en orden" at bounding box center [395, 297] width 332 height 26
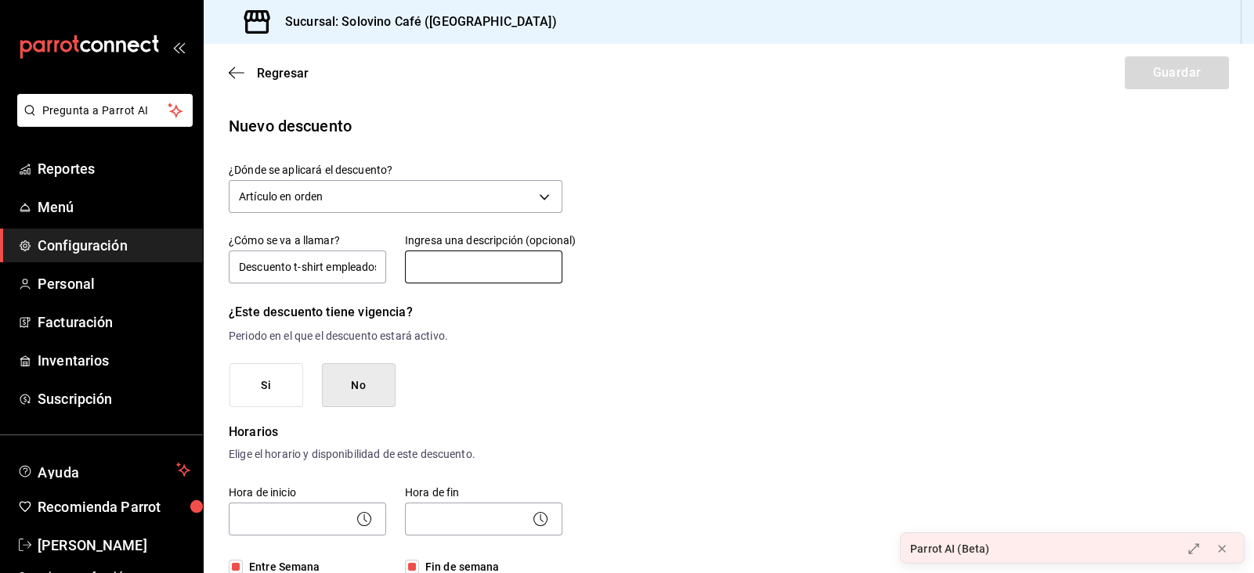
click at [540, 258] on input "text" at bounding box center [483, 267] width 157 height 33
click at [368, 522] on icon at bounding box center [364, 519] width 19 height 19
click at [367, 522] on icon at bounding box center [364, 519] width 19 height 19
click at [480, 265] on input "text" at bounding box center [483, 267] width 157 height 33
type input "descuento"
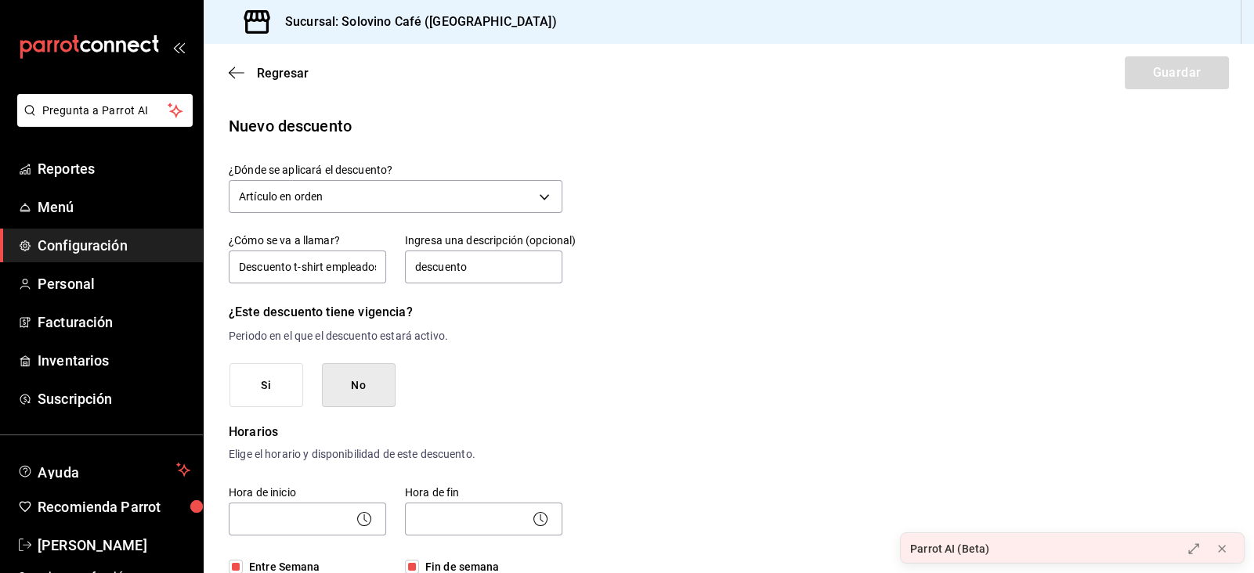
drag, startPoint x: 498, startPoint y: 260, endPoint x: 298, endPoint y: 246, distance: 201.0
click at [298, 246] on div "¿Cómo se va a llamar? Descuento t-shirt empleados Ingresa una descripción (opci…" at bounding box center [386, 250] width 352 height 71
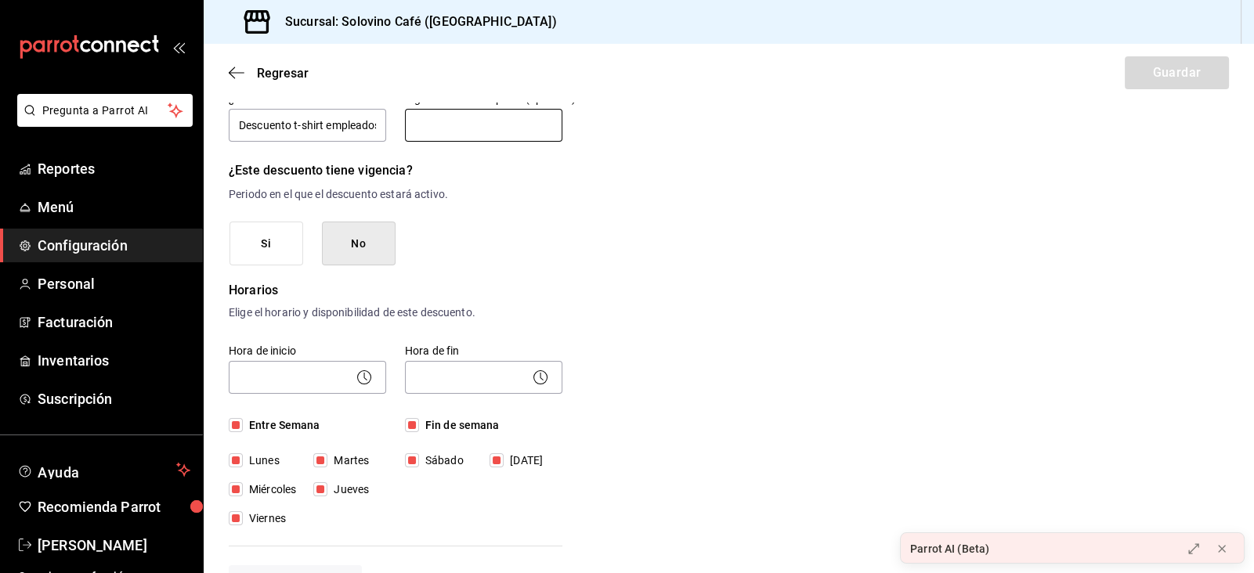
scroll to position [145, 0]
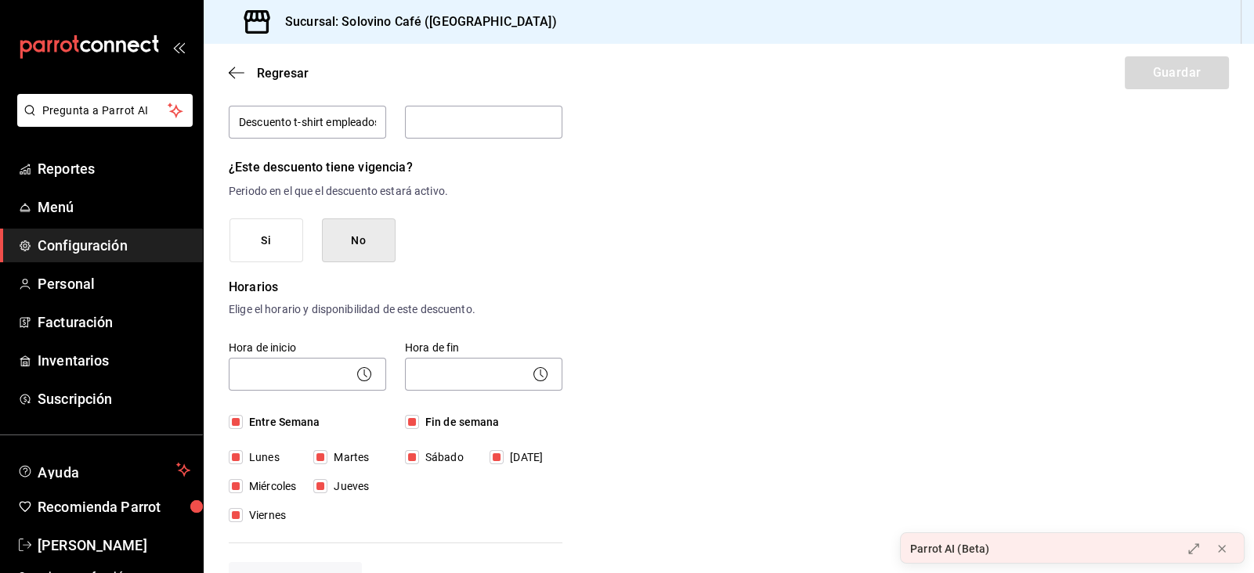
click at [363, 378] on icon at bounding box center [364, 374] width 19 height 19
click at [364, 374] on icon at bounding box center [365, 374] width 3 height 8
click at [336, 370] on body "Pregunta a Parrot AI Reportes Menú Configuración Personal Facturación Inventari…" at bounding box center [627, 286] width 1254 height 573
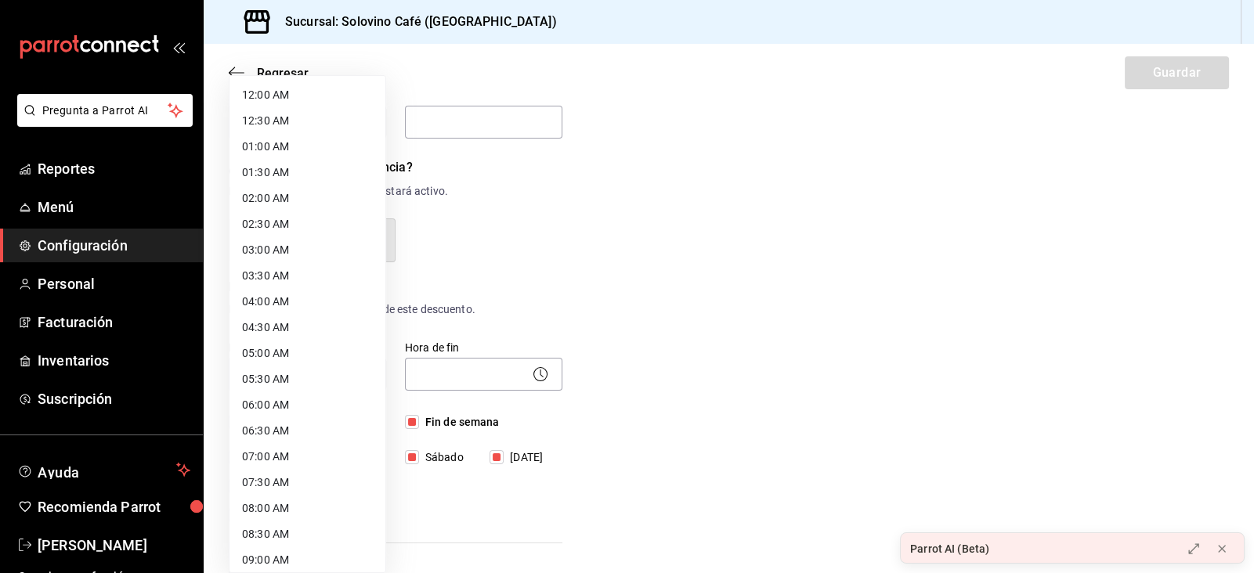
click at [267, 88] on li "12:00 AM" at bounding box center [307, 95] width 156 height 26
type input "00:00"
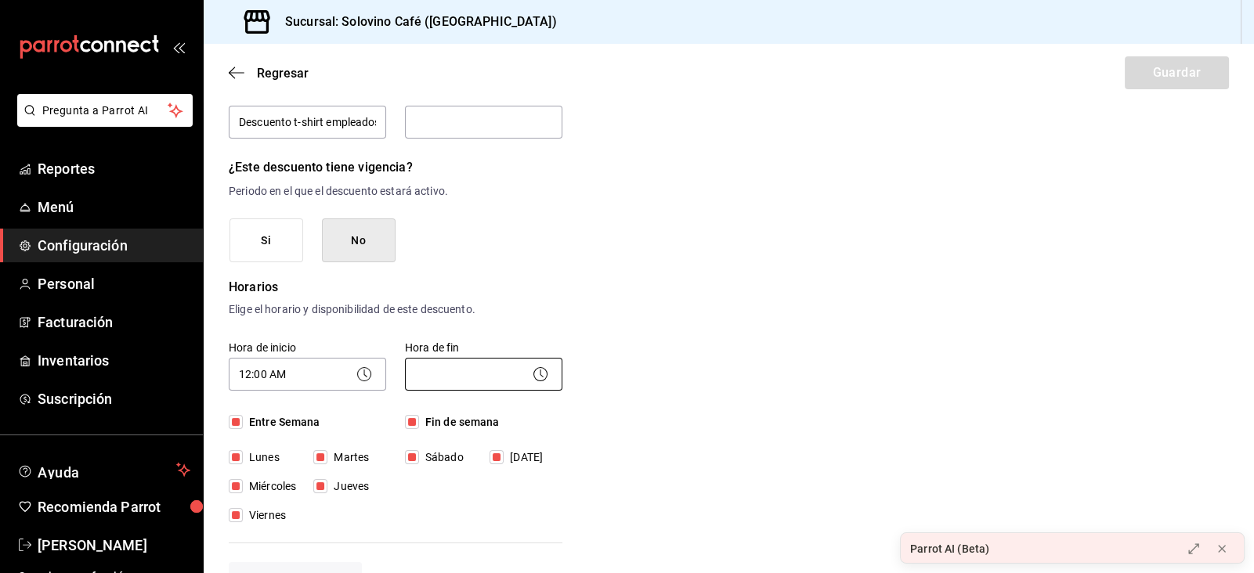
click at [449, 385] on body "Pregunta a Parrot AI Reportes Menú Configuración Personal Facturación Inventari…" at bounding box center [627, 286] width 1254 height 573
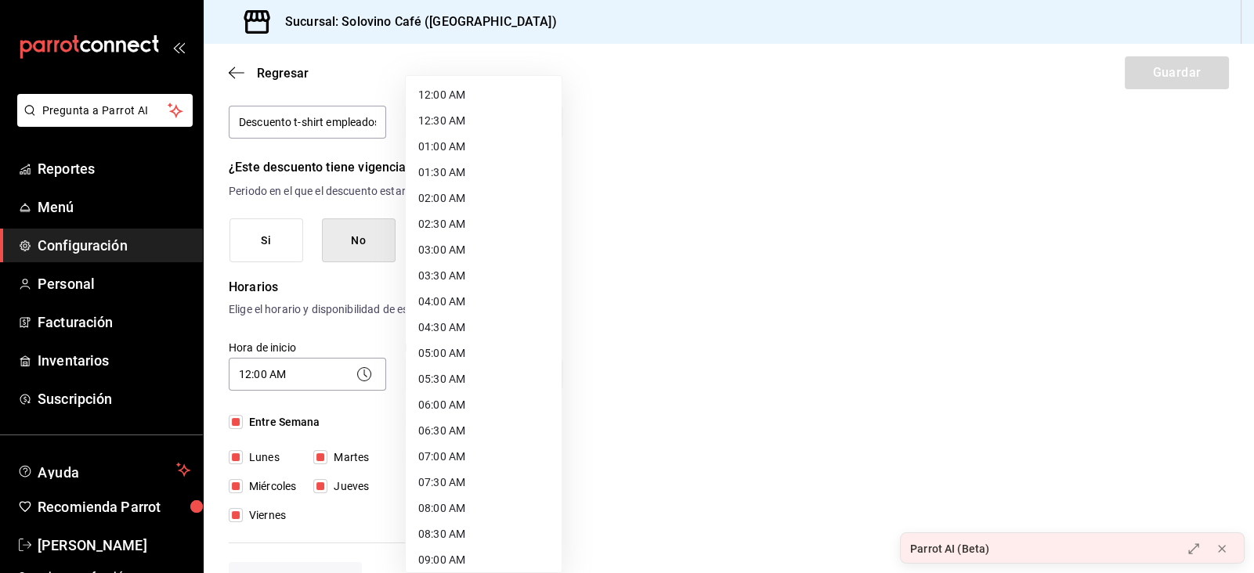
click at [443, 96] on li "12:00 AM" at bounding box center [484, 95] width 156 height 26
type input "00:00"
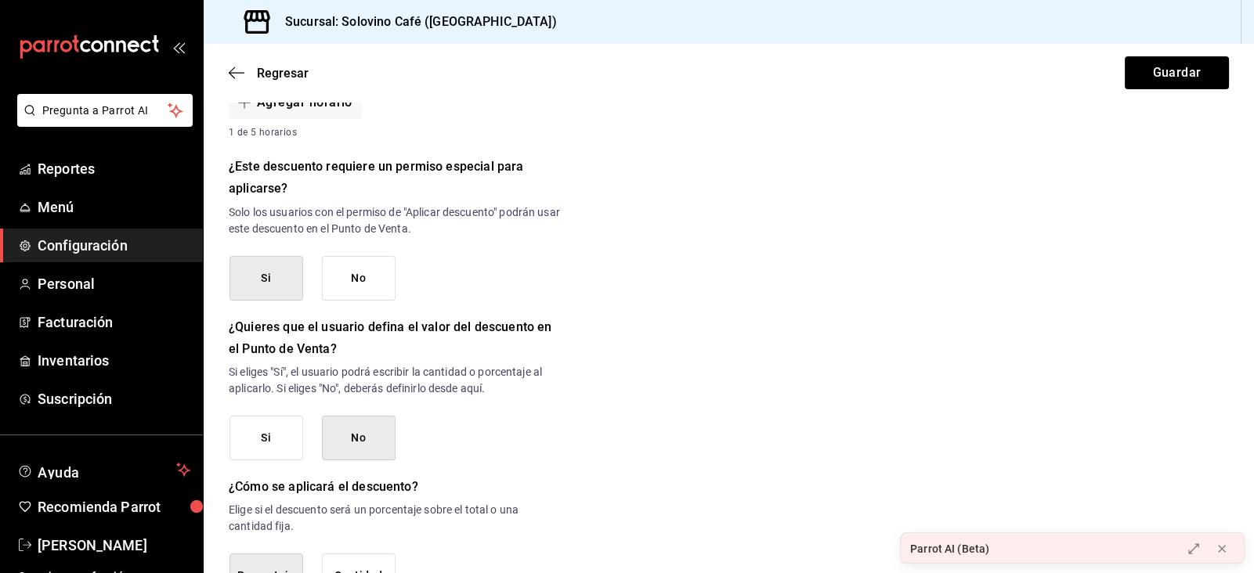
scroll to position [735, 0]
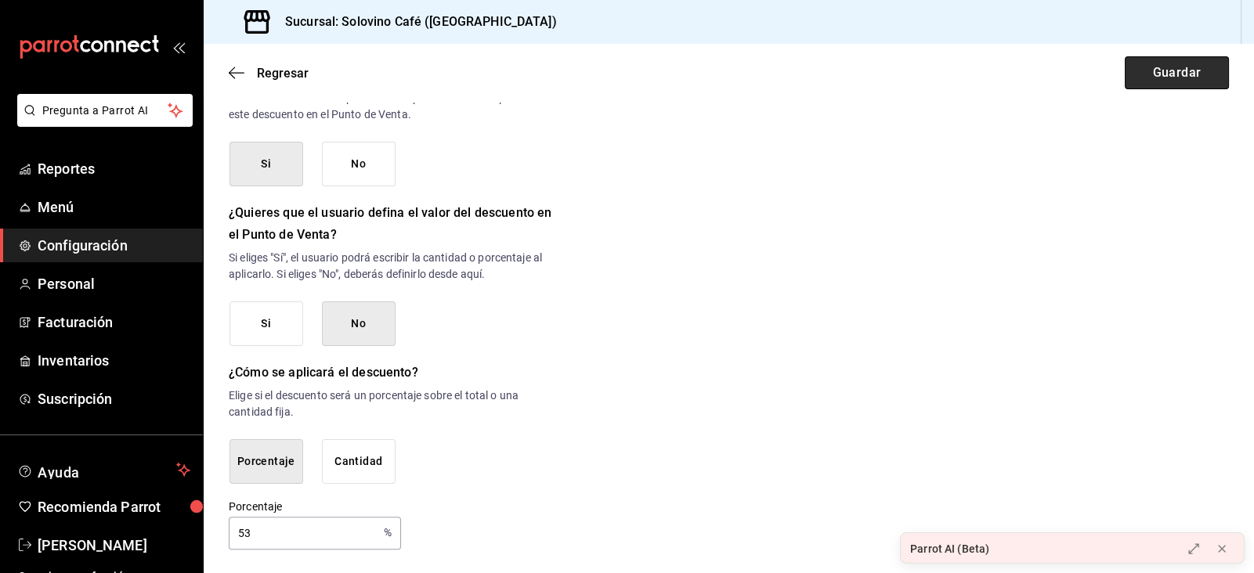
click at [1165, 70] on button "Guardar" at bounding box center [1177, 72] width 104 height 33
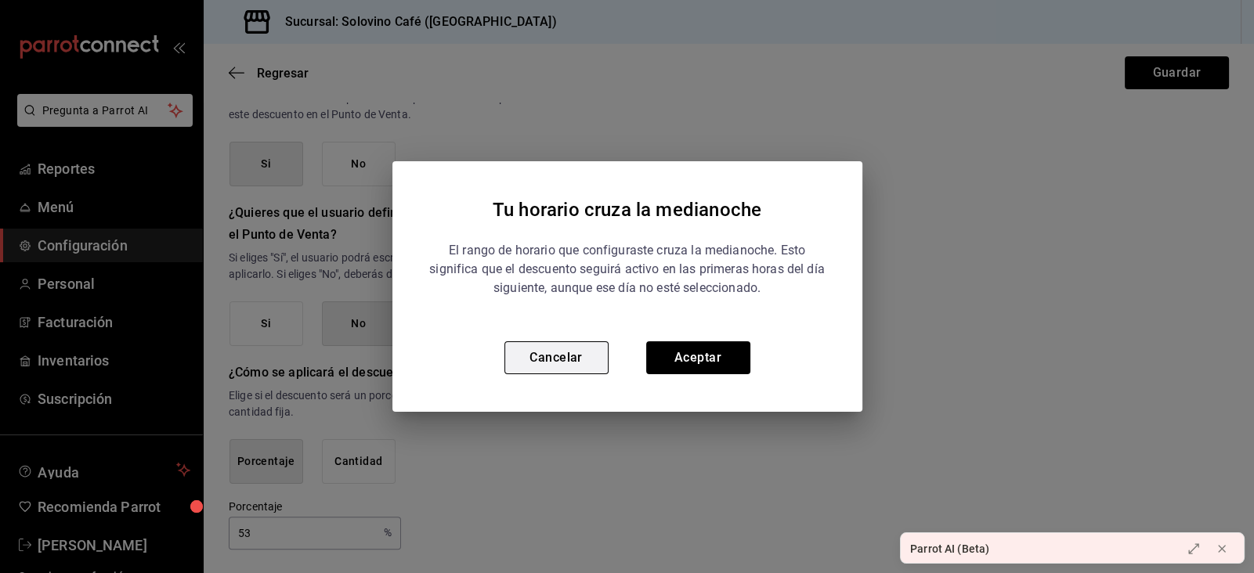
click at [583, 365] on button "Cancelar" at bounding box center [556, 357] width 104 height 33
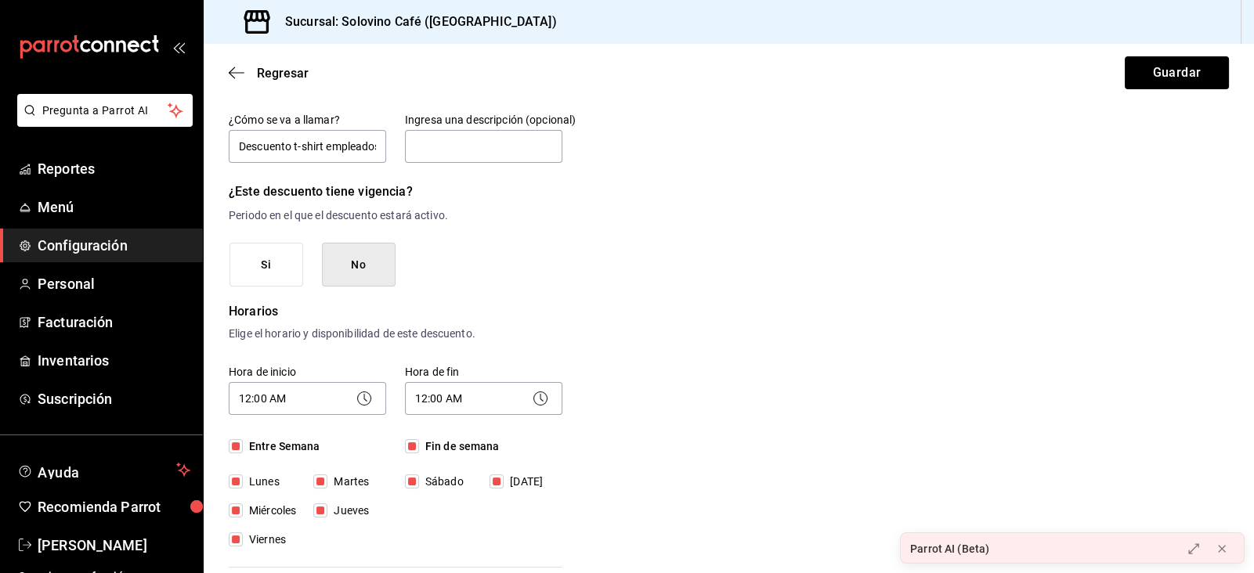
scroll to position [121, 0]
click at [370, 398] on circle at bounding box center [363, 397] width 13 height 13
click at [347, 395] on body "Pregunta a Parrot AI Reportes Menú Configuración Personal Facturación Inventari…" at bounding box center [627, 286] width 1254 height 573
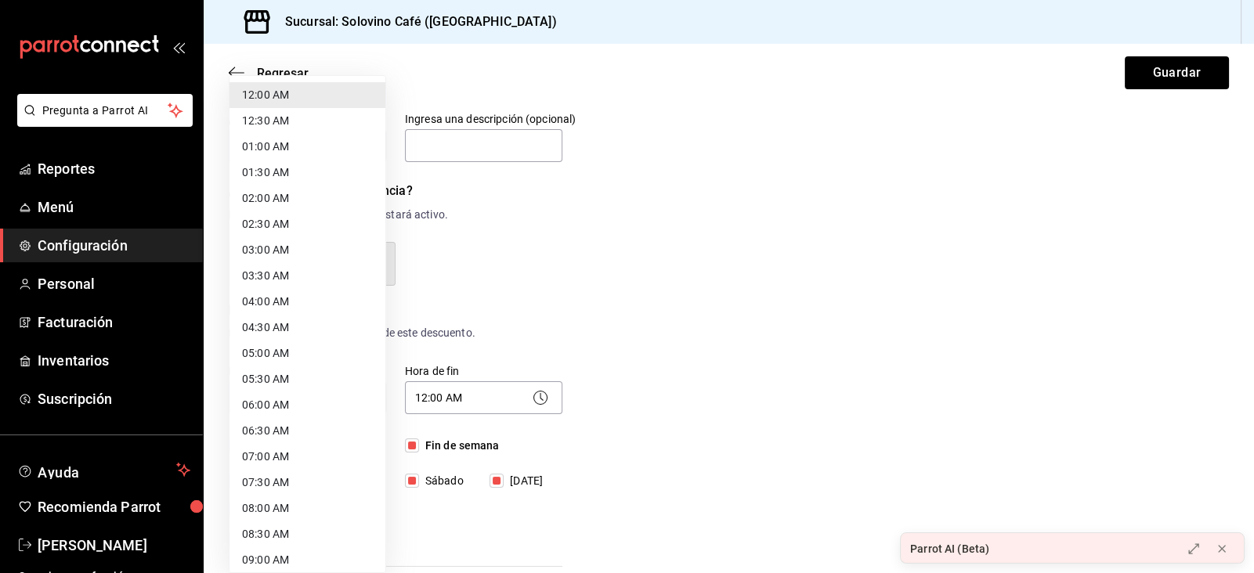
click at [292, 451] on li "07:00 AM" at bounding box center [307, 457] width 156 height 26
type input "07:00"
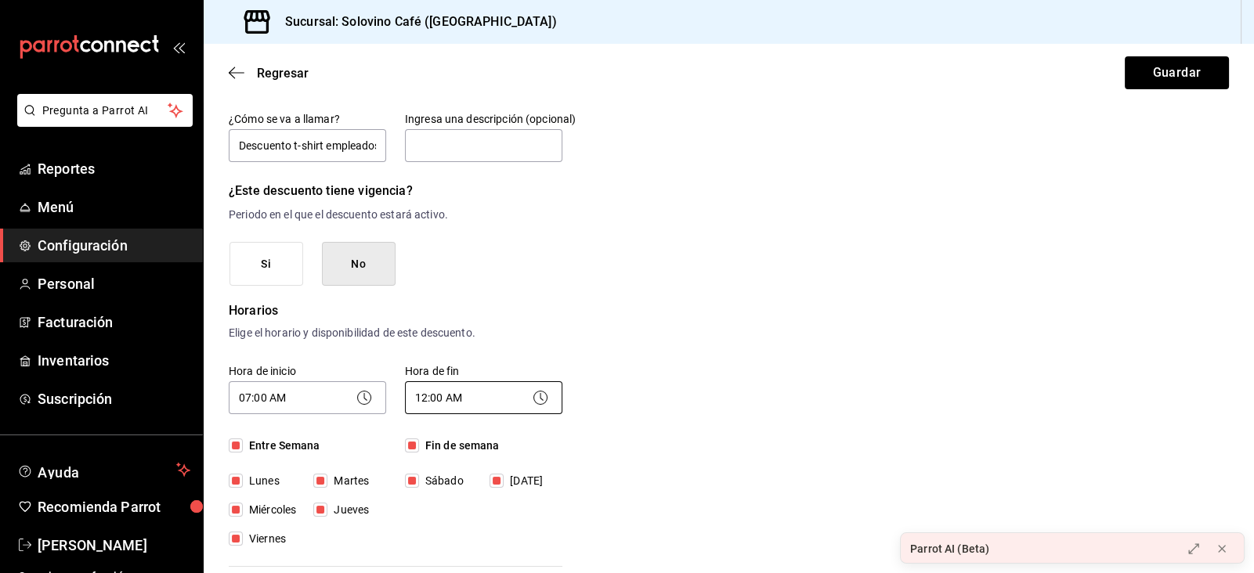
click at [476, 409] on body "Pregunta a Parrot AI Reportes Menú Configuración Personal Facturación Inventari…" at bounding box center [627, 286] width 1254 height 573
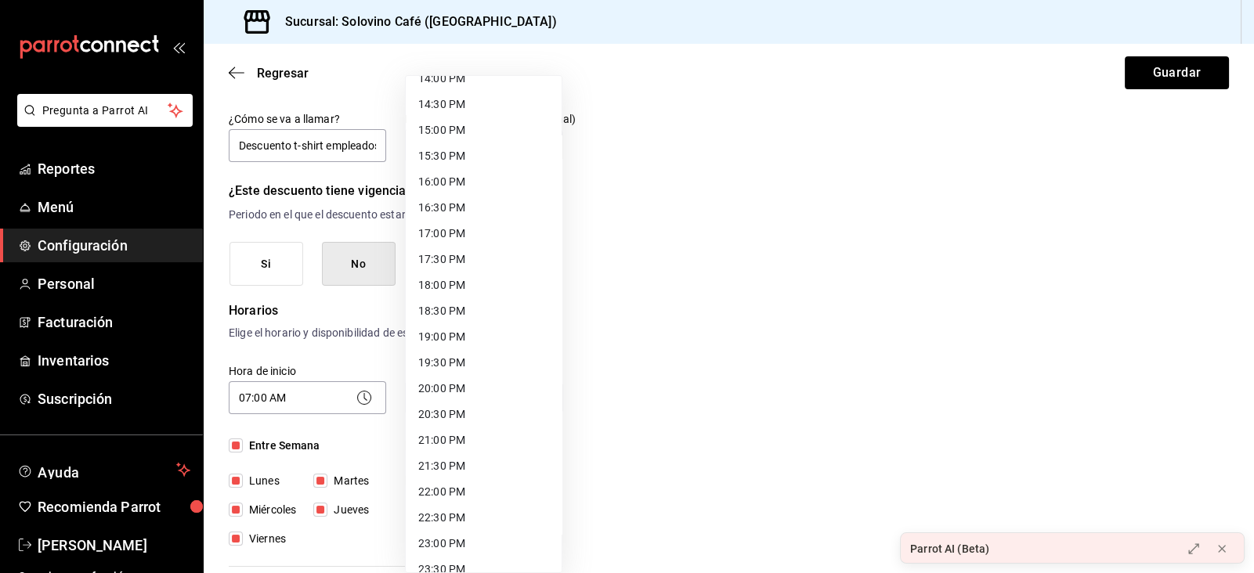
scroll to position [781, 0]
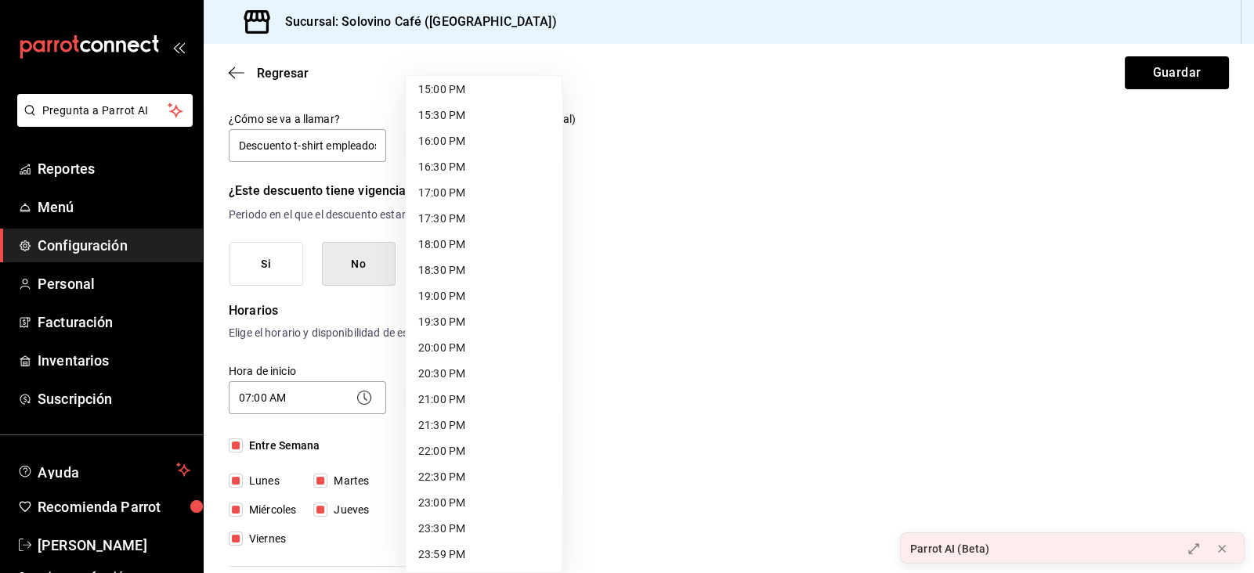
click at [446, 499] on li "23:00 PM" at bounding box center [484, 503] width 156 height 26
type input "23:00"
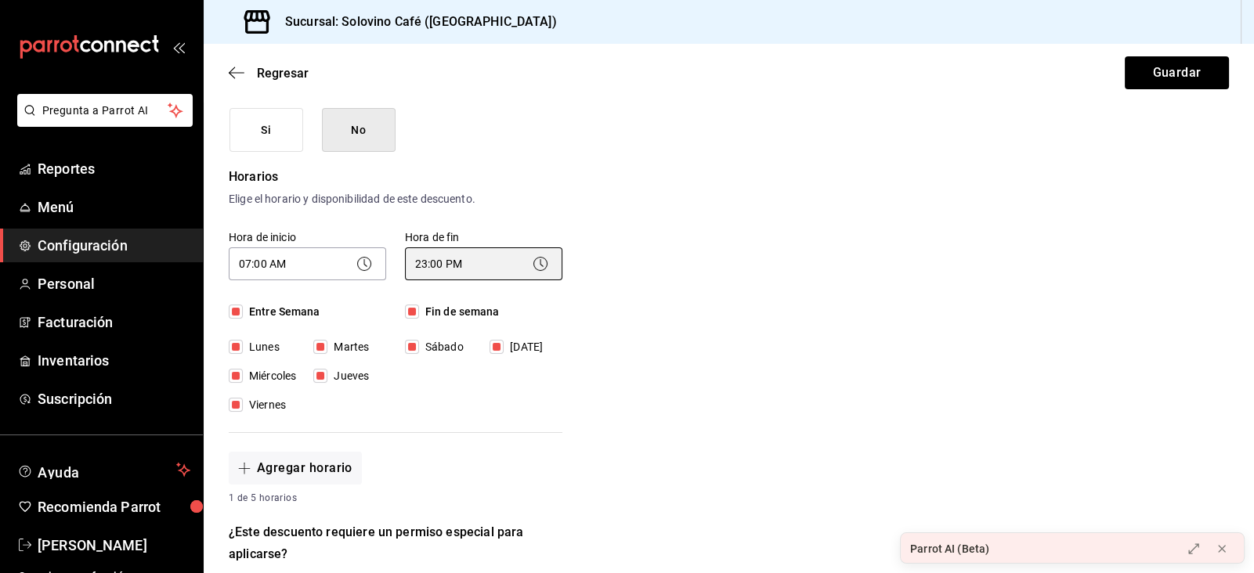
scroll to position [256, 0]
click at [1171, 58] on button "Guardar" at bounding box center [1177, 72] width 104 height 33
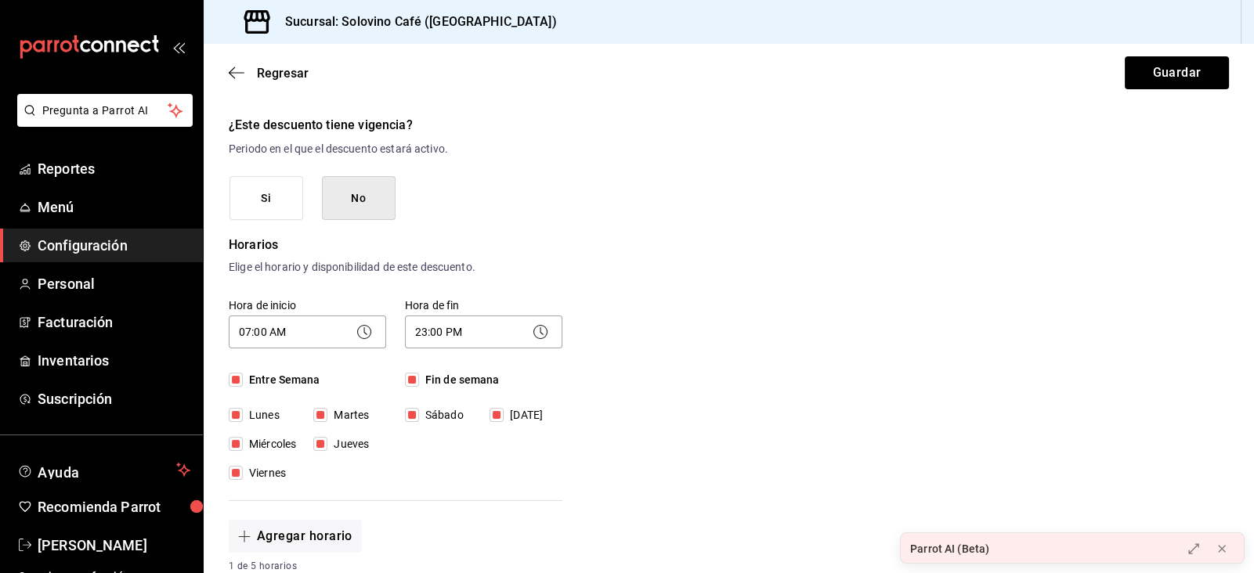
scroll to position [0, 0]
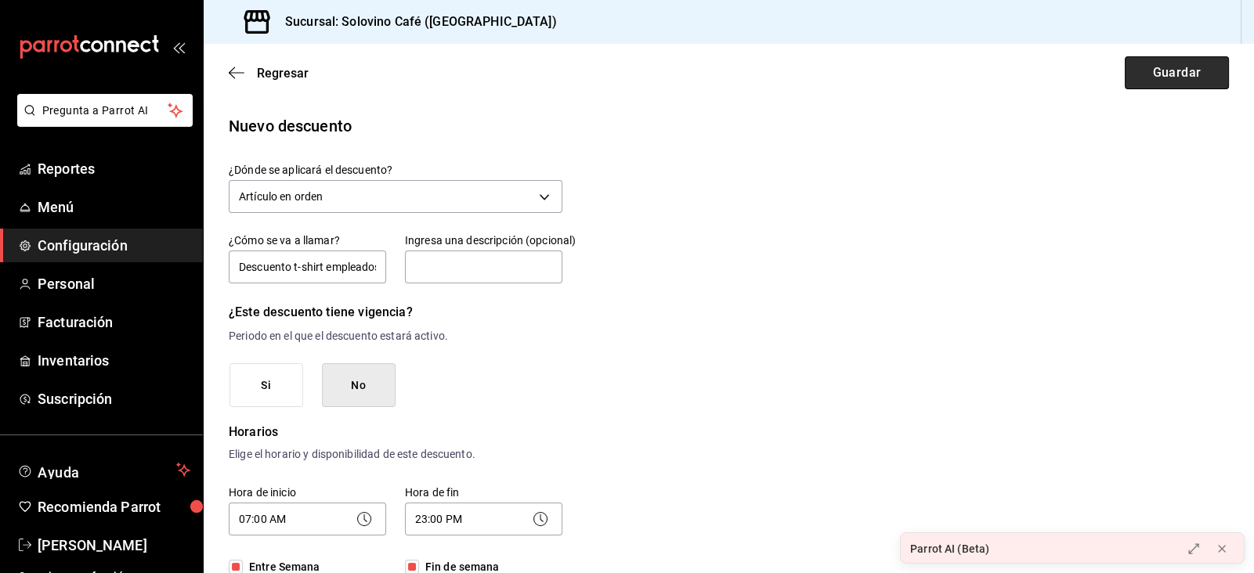
click at [1165, 88] on button "Guardar" at bounding box center [1177, 72] width 104 height 33
